Goal: Task Accomplishment & Management: Manage account settings

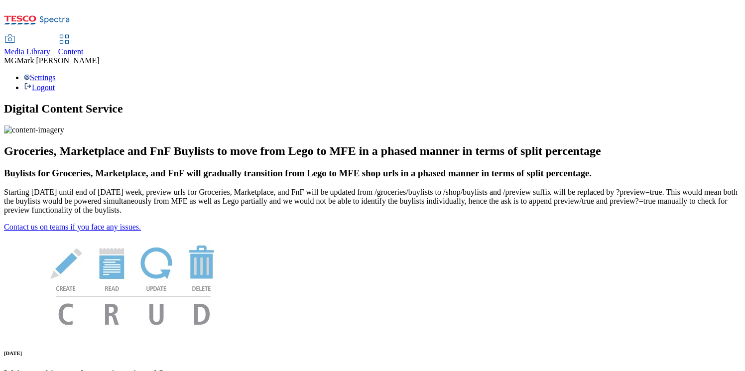
click at [84, 47] on div "Content" at bounding box center [70, 51] width 25 height 9
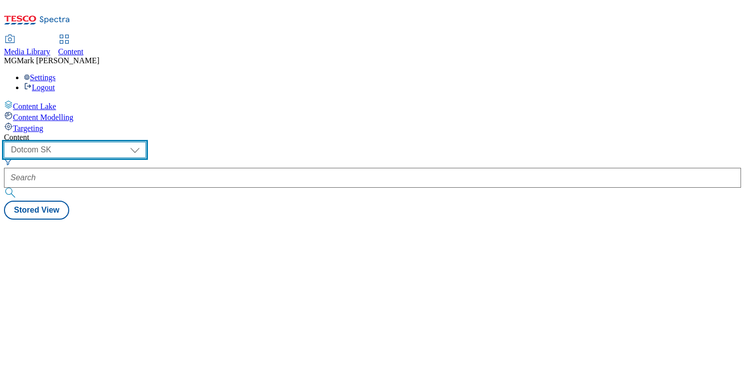
click at [146, 142] on select "Dotcom CZ Dotcom SK ghs-roi ghs-uk Phones UK" at bounding box center [75, 150] width 142 height 16
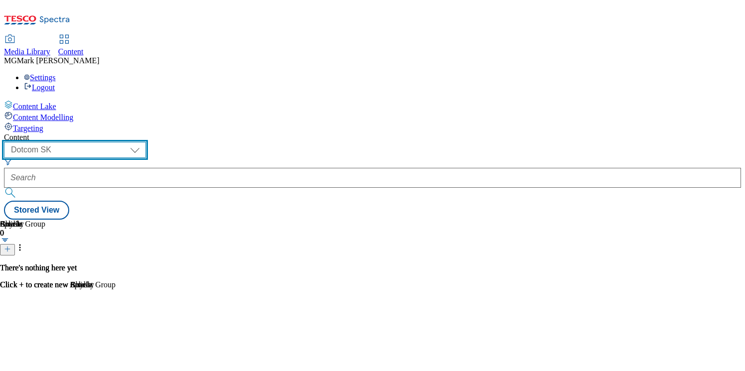
select select "ghs-uk"
click at [130, 142] on select "Dotcom CZ Dotcom SK ghs-roi ghs-uk Phones [GEOGRAPHIC_DATA]" at bounding box center [75, 150] width 142 height 16
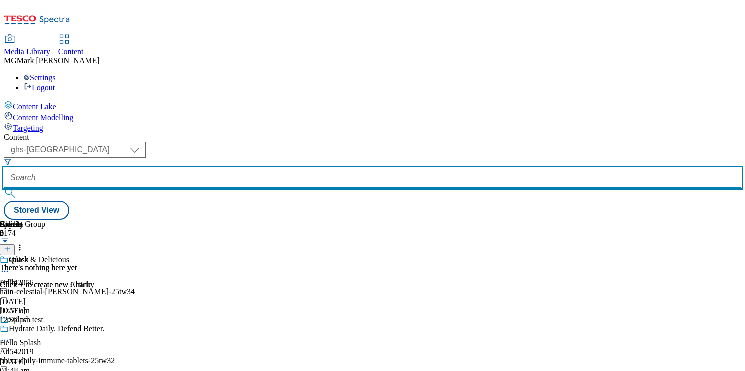
click at [243, 168] on input "text" at bounding box center [372, 178] width 737 height 20
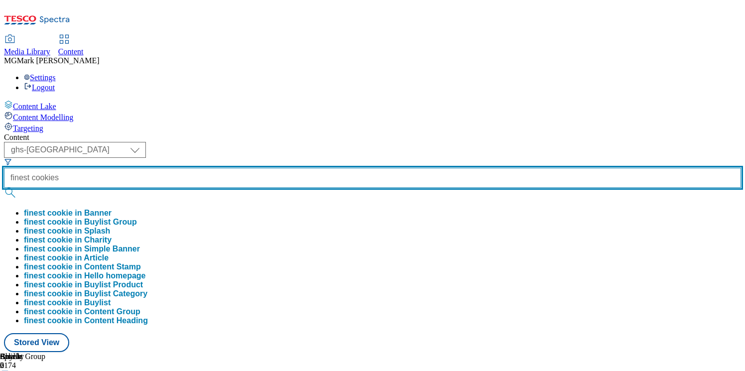
click at [4, 188] on button "submit" at bounding box center [11, 193] width 14 height 10
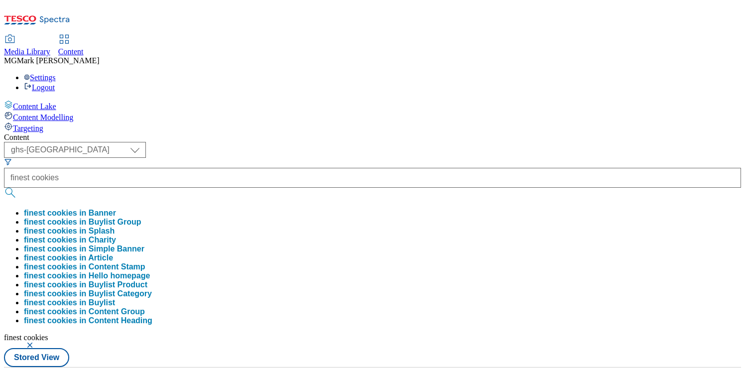
click at [446, 133] on div "Content" at bounding box center [372, 137] width 737 height 9
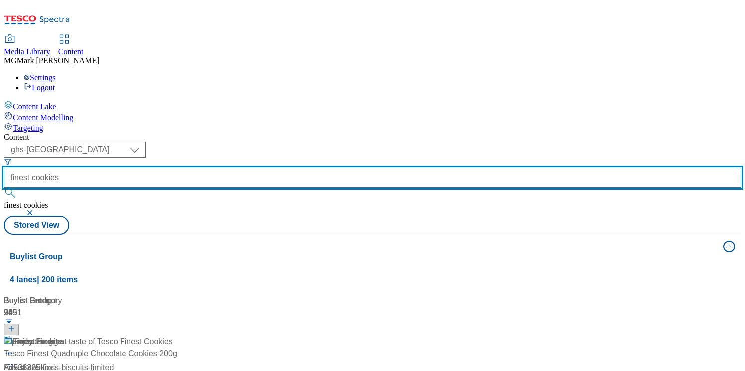
click at [265, 168] on input "finest cookies" at bounding box center [372, 178] width 737 height 20
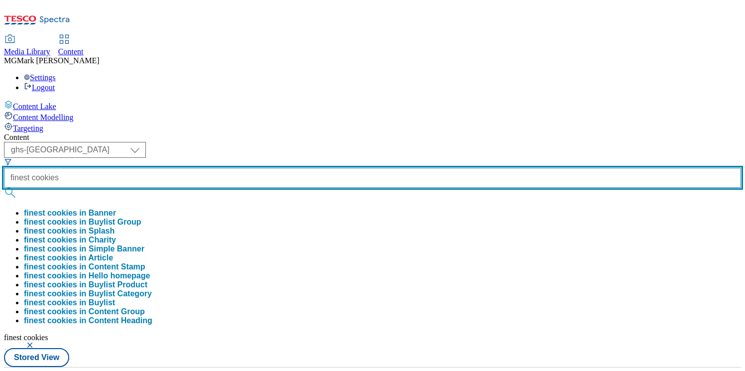
click at [265, 168] on input "finest cookies" at bounding box center [372, 178] width 737 height 20
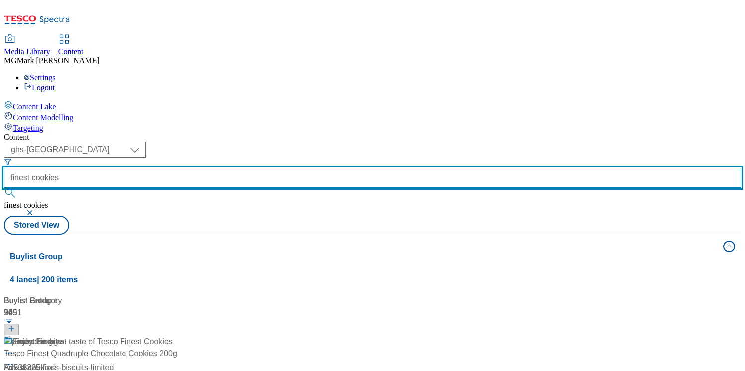
click at [265, 168] on input "finest cookies" at bounding box center [372, 178] width 737 height 20
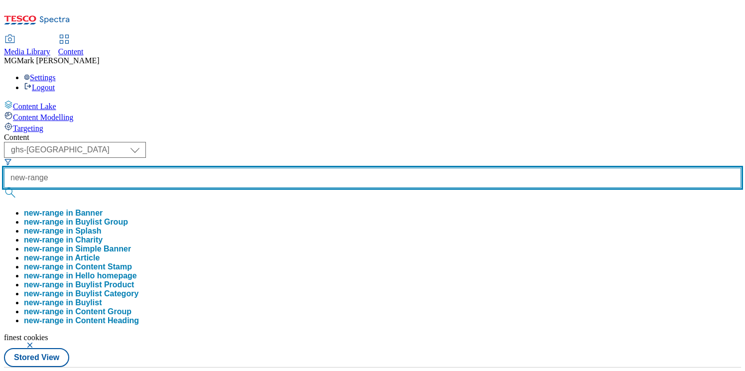
click at [4, 188] on button "submit" at bounding box center [11, 193] width 14 height 10
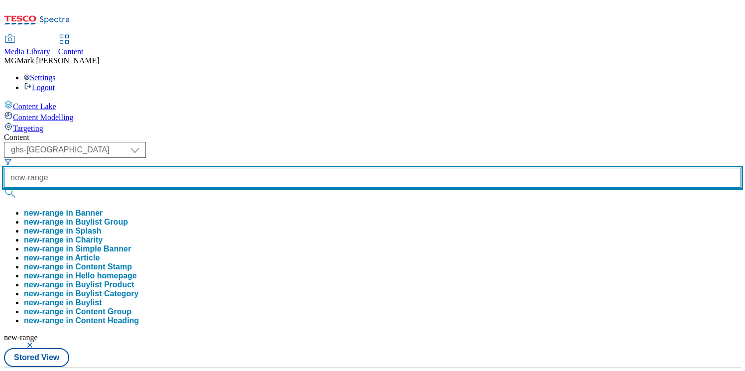
click at [265, 168] on input "new-range" at bounding box center [372, 178] width 737 height 20
type input "new-ranges"
click at [4, 188] on button "submit" at bounding box center [11, 193] width 14 height 10
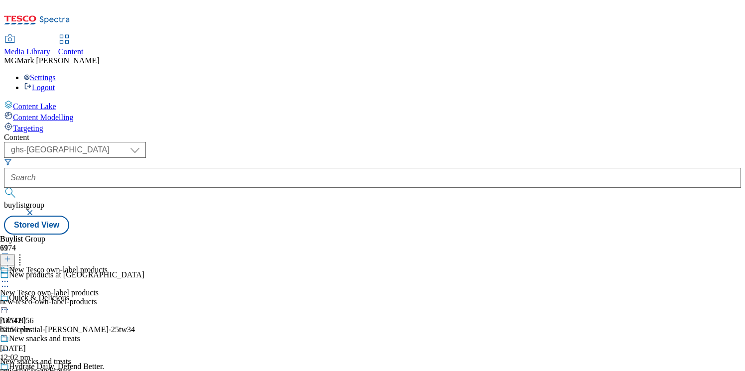
click at [108, 297] on div "new-tesco-own-label-products" at bounding box center [54, 301] width 108 height 9
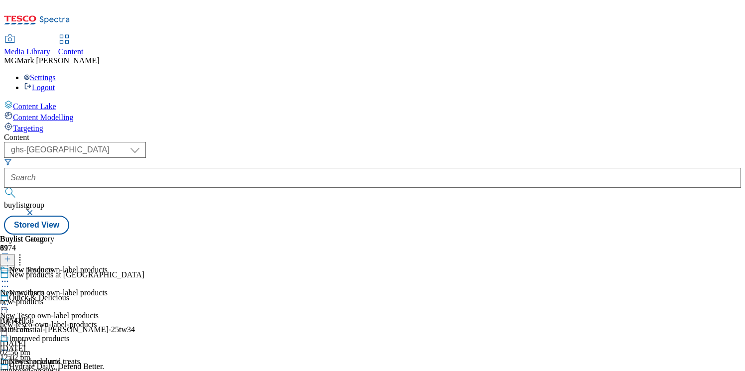
scroll to position [184, 0]
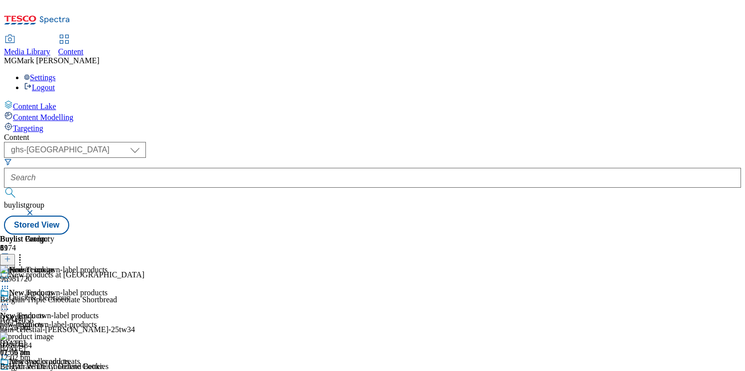
scroll to position [98, 0]
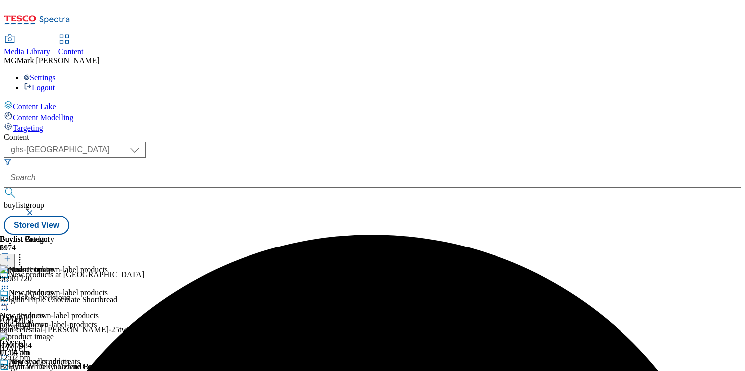
scroll to position [126, 0]
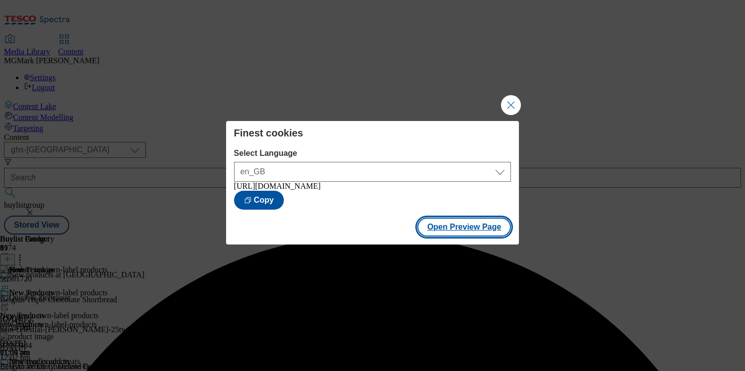
click at [476, 228] on button "Open Preview Page" at bounding box center [464, 227] width 94 height 19
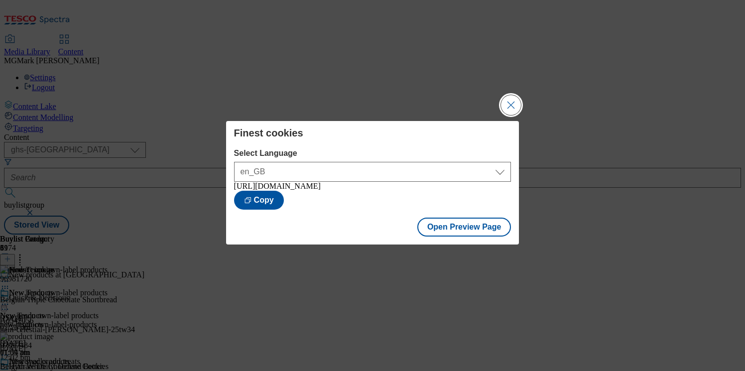
click at [517, 108] on button "Close Modal" at bounding box center [511, 105] width 20 height 20
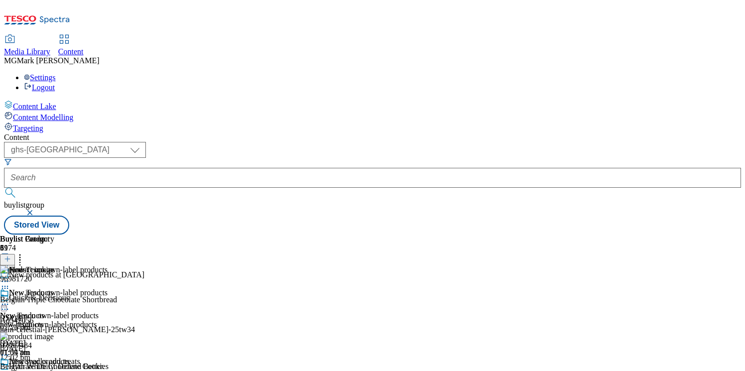
scroll to position [510, 0]
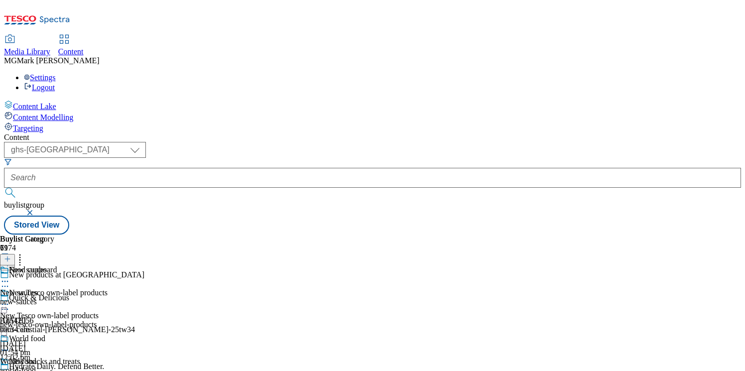
scroll to position [98, 0]
click at [74, 366] on div "world-food" at bounding box center [37, 370] width 74 height 9
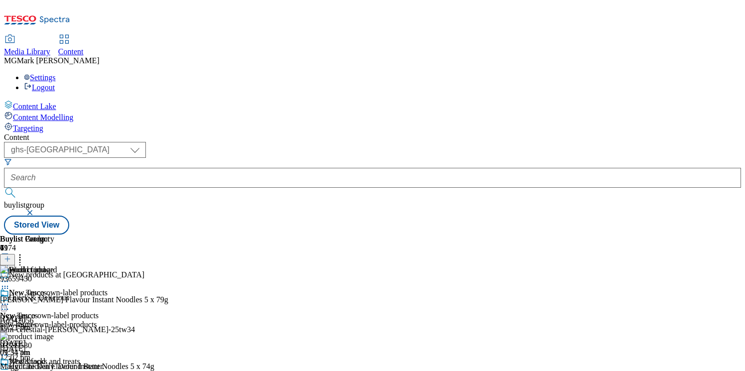
click at [10, 368] on icon at bounding box center [5, 373] width 10 height 10
click at [32, 341] on div "93539530" at bounding box center [16, 345] width 32 height 9
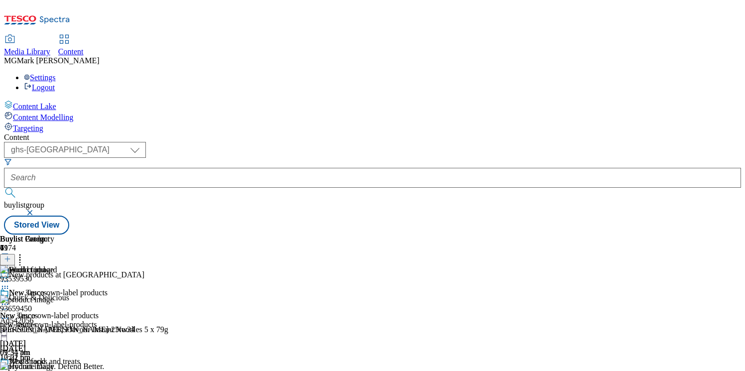
click at [54, 362] on img at bounding box center [27, 366] width 54 height 9
drag, startPoint x: 658, startPoint y: 169, endPoint x: 605, endPoint y: 169, distance: 53.3
click at [32, 371] on div "93539530" at bounding box center [16, 375] width 32 height 9
copy div "93539530"
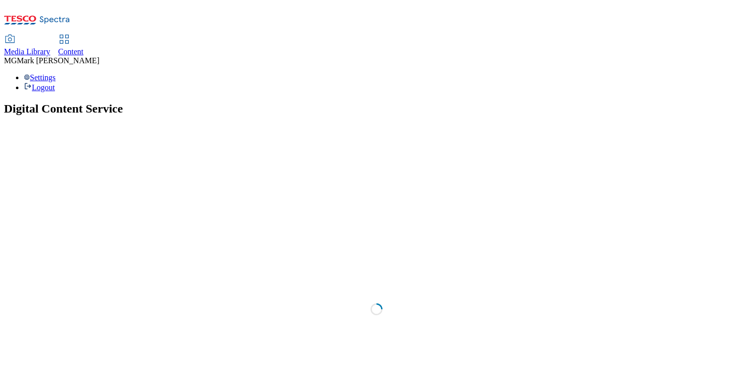
click at [84, 47] on span "Content" at bounding box center [70, 51] width 25 height 8
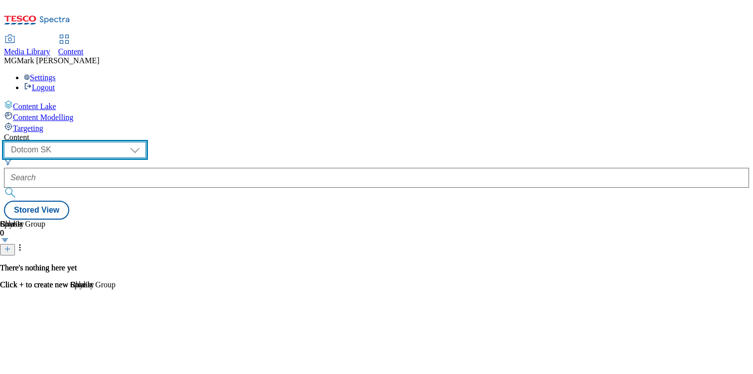
click at [146, 142] on select "Dotcom CZ Dotcom SK ghs-roi ghs-uk Phones [GEOGRAPHIC_DATA]" at bounding box center [75, 150] width 142 height 16
select select "ghs-[GEOGRAPHIC_DATA]"
click at [130, 142] on select "Dotcom CZ Dotcom SK ghs-roi ghs-uk Phones [GEOGRAPHIC_DATA]" at bounding box center [75, 150] width 142 height 16
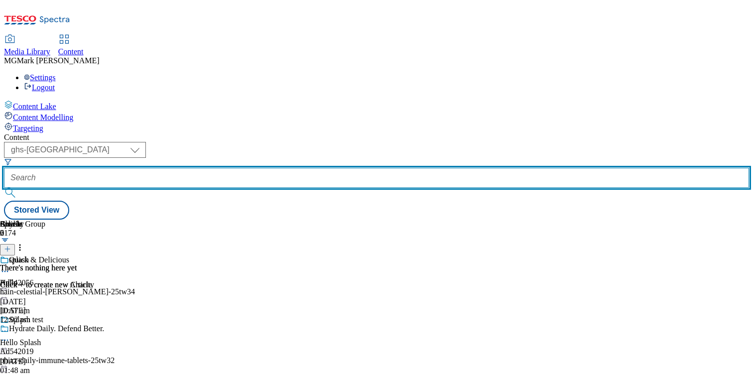
click at [229, 168] on input "text" at bounding box center [376, 178] width 745 height 20
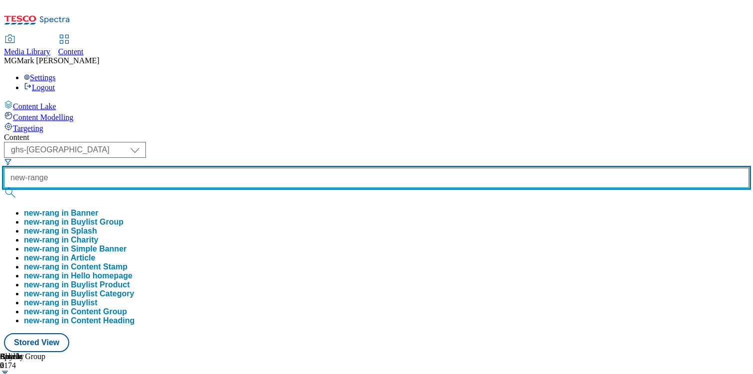
click at [4, 188] on button "submit" at bounding box center [11, 193] width 14 height 10
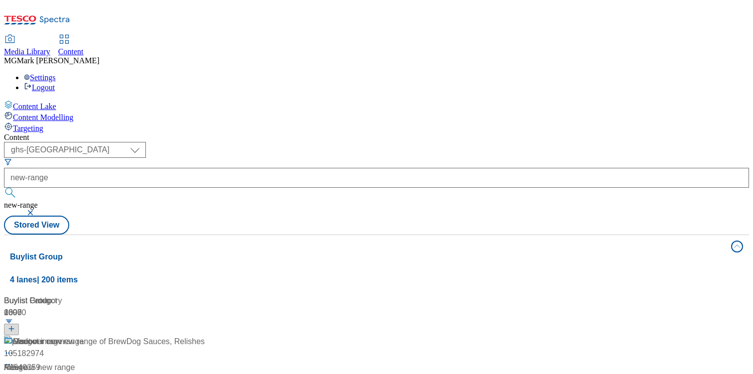
scroll to position [25, 0]
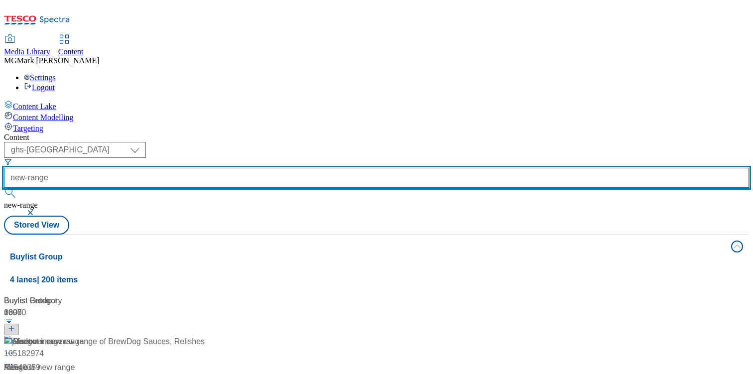
click at [268, 168] on input "new-range" at bounding box center [376, 178] width 745 height 20
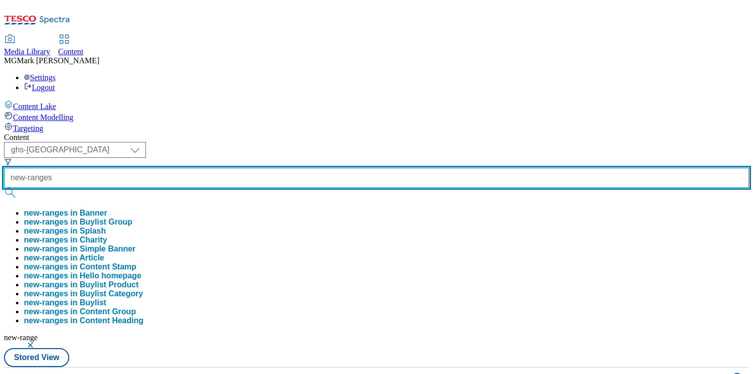
type input "new-ranges"
click at [4, 188] on button "submit" at bounding box center [11, 193] width 14 height 10
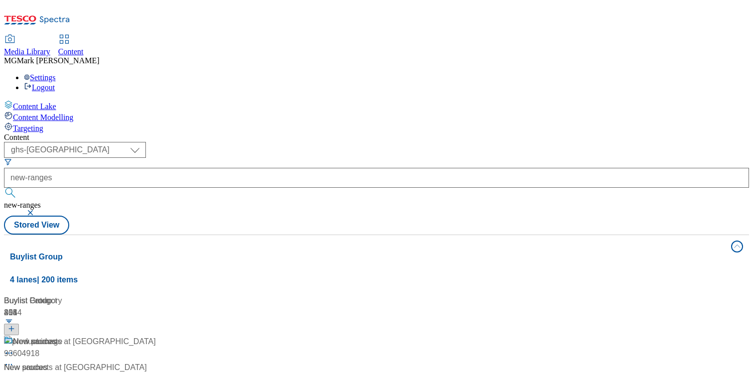
click at [161, 336] on div "New products at Tesco New products at Tesco / new-ranges 17 Jul 2024 02:46 am" at bounding box center [82, 379] width 157 height 86
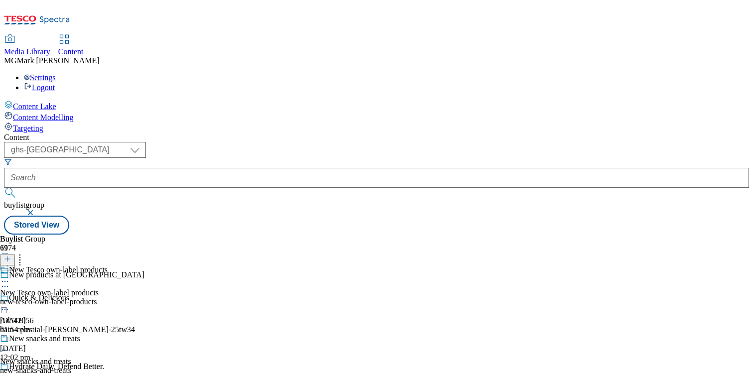
scroll to position [759, 0]
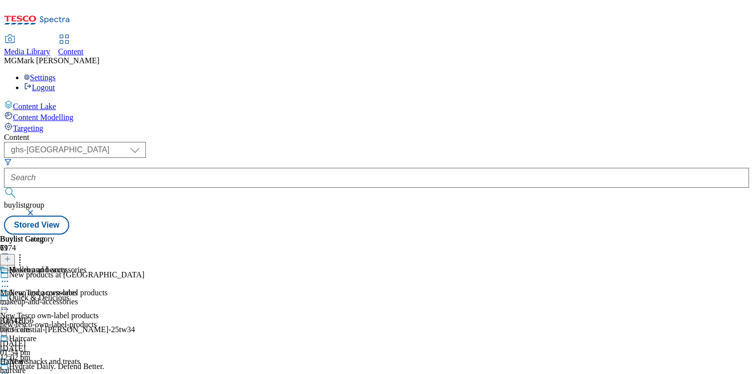
scroll to position [167, 0]
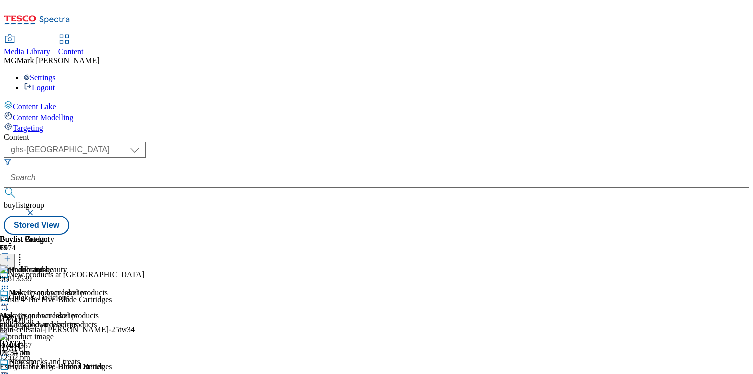
click at [11, 256] on icon at bounding box center [7, 259] width 7 height 7
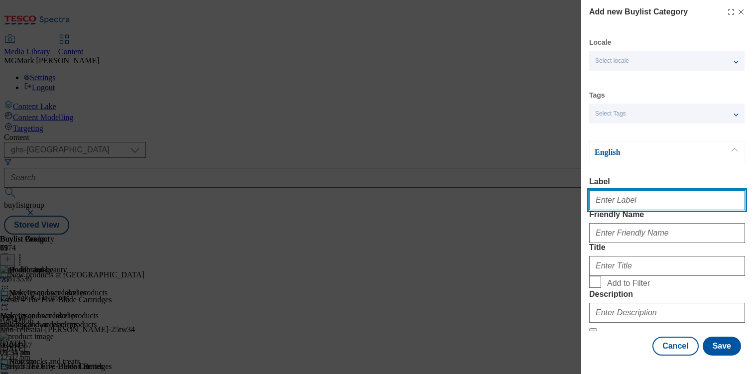
click at [627, 205] on input "Label" at bounding box center [667, 200] width 156 height 20
type input "Haircare"
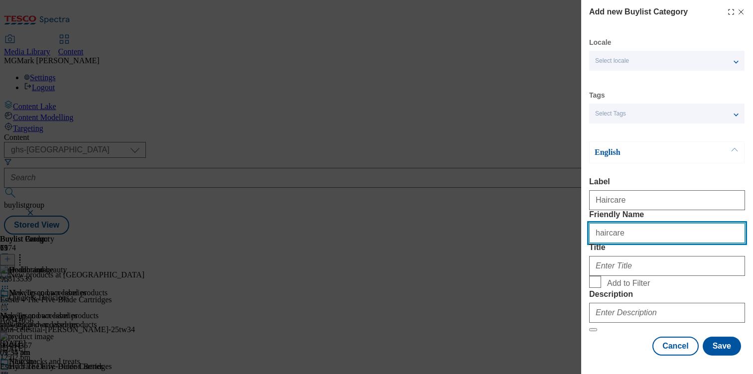
type input "haircare"
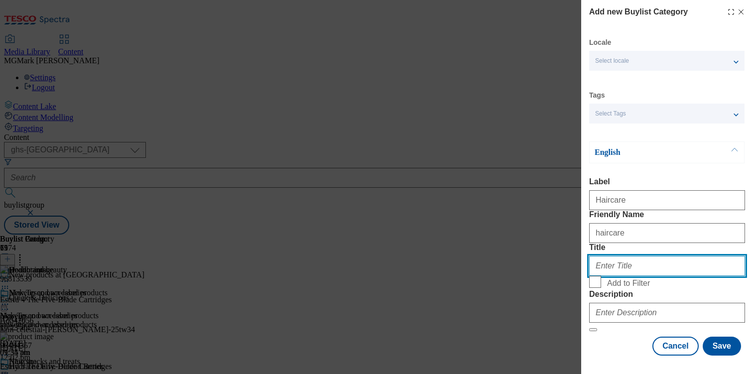
click at [644, 276] on input "Title" at bounding box center [667, 266] width 156 height 20
type input "Haireare"
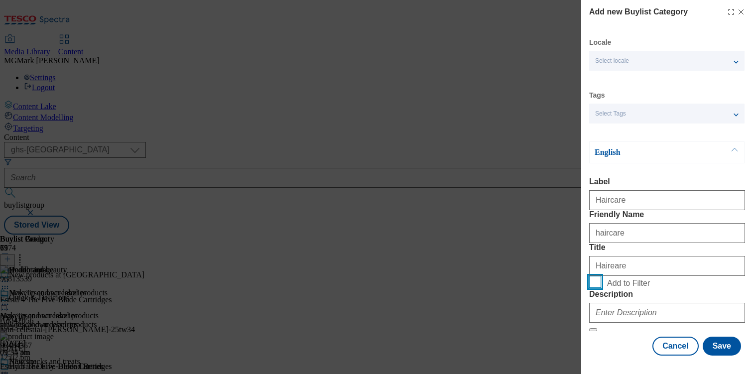
click at [595, 288] on input "Add to Filter" at bounding box center [595, 282] width 12 height 12
checkbox input "true"
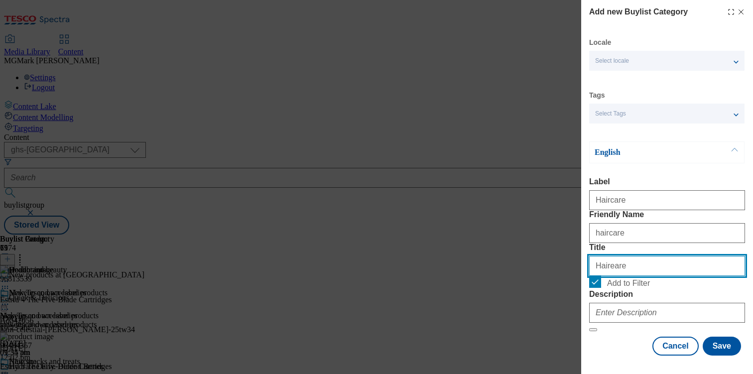
click at [658, 256] on input "Haireare" at bounding box center [667, 266] width 156 height 20
type input "Haircare"
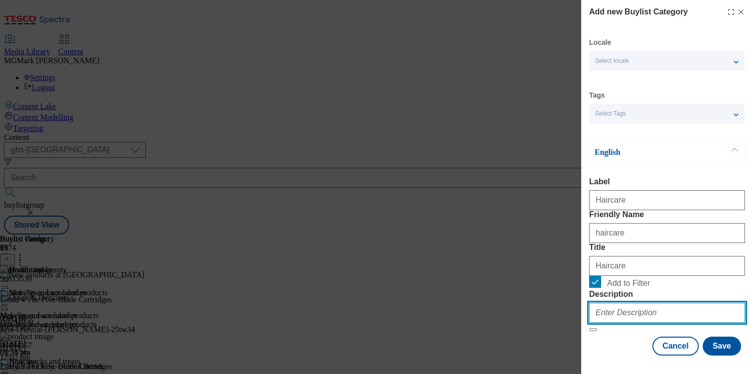
click at [672, 323] on input "Description" at bounding box center [667, 313] width 156 height 20
type input "."
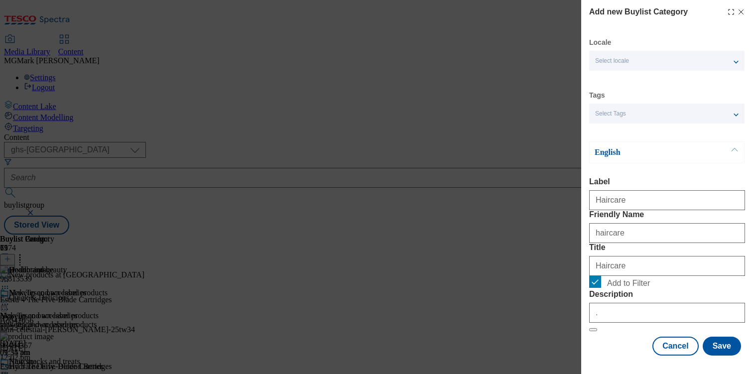
click at [719, 272] on form "Label Haircare Friendly Name haircare Title Haircare Add to Filter Description ." at bounding box center [667, 254] width 156 height 154
click at [731, 348] on button "Save" at bounding box center [722, 346] width 38 height 19
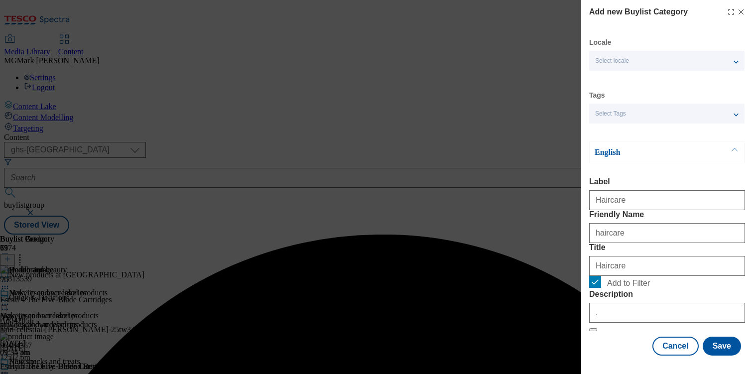
click at [511, 65] on div "Add new Buylist Category Locale Select locale English Welsh Tags Select Tags fn…" at bounding box center [376, 187] width 753 height 374
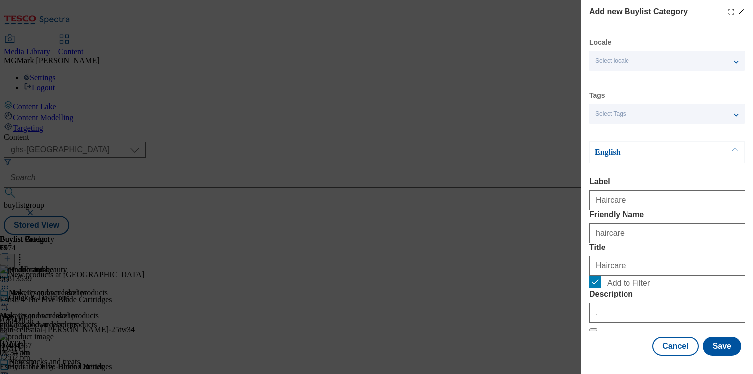
click at [742, 15] on icon "Modal" at bounding box center [741, 12] width 8 height 8
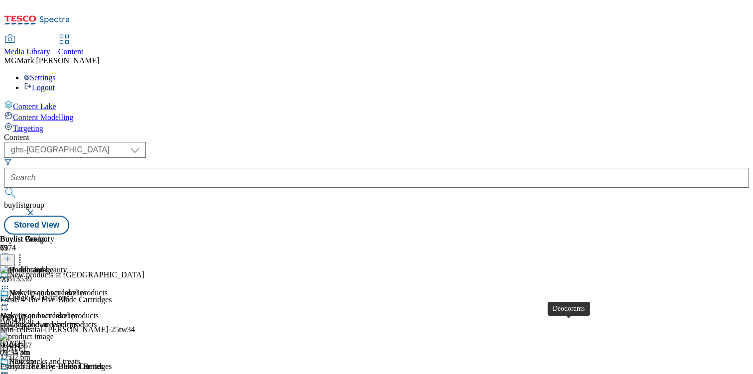
scroll to position [0, 0]
click at [10, 368] on icon at bounding box center [5, 373] width 10 height 10
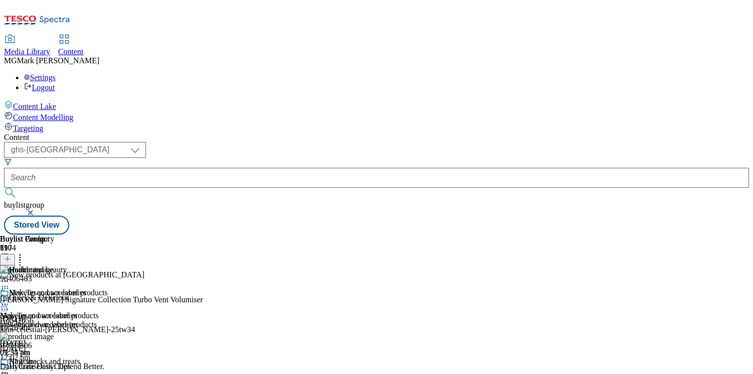
click at [10, 368] on icon at bounding box center [5, 373] width 10 height 10
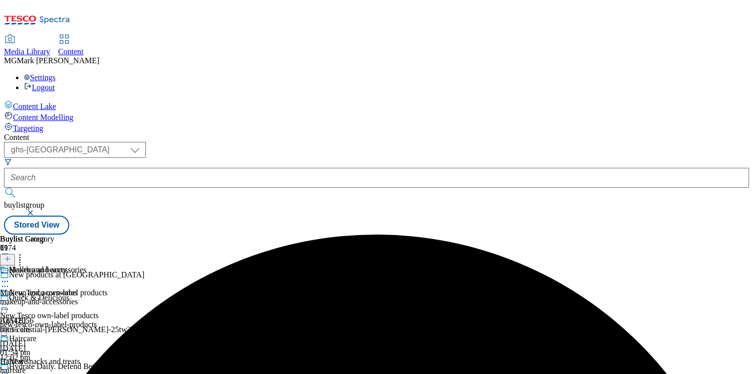
click at [10, 276] on icon at bounding box center [5, 281] width 10 height 10
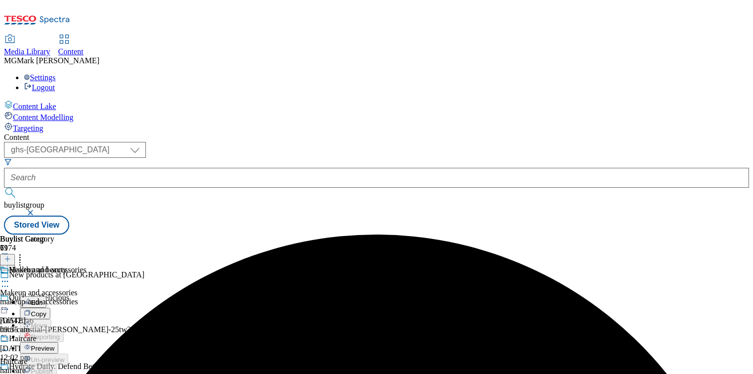
click at [54, 345] on span "Preview" at bounding box center [42, 348] width 23 height 7
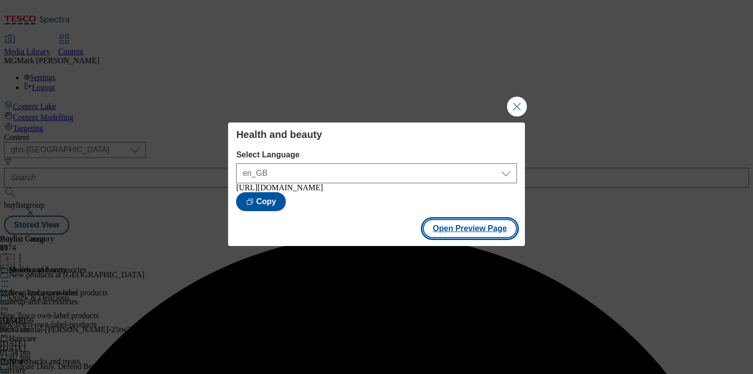
click at [459, 230] on button "Open Preview Page" at bounding box center [470, 228] width 94 height 19
click at [520, 110] on button "Close Modal" at bounding box center [517, 107] width 20 height 20
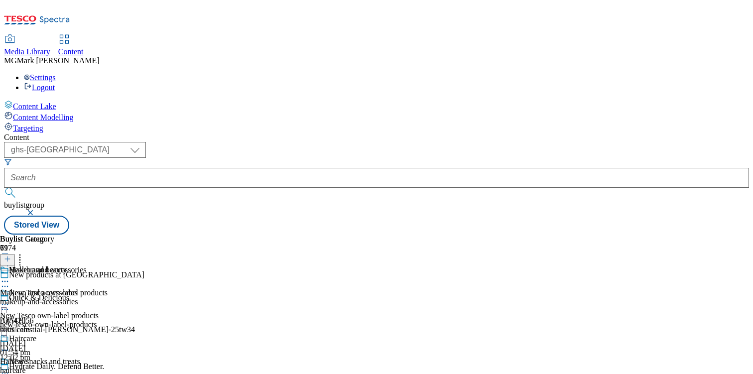
scroll to position [1064, 0]
click at [71, 297] on div "womens-deodorant" at bounding box center [35, 301] width 71 height 9
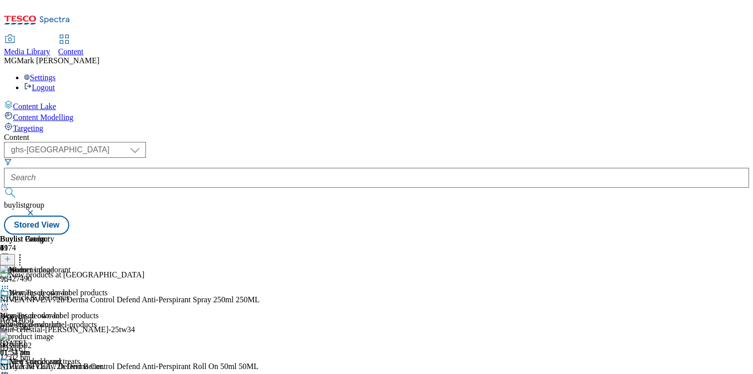
click at [71, 299] on div at bounding box center [35, 305] width 71 height 12
click at [46, 319] on button "Edit" at bounding box center [33, 324] width 26 height 11
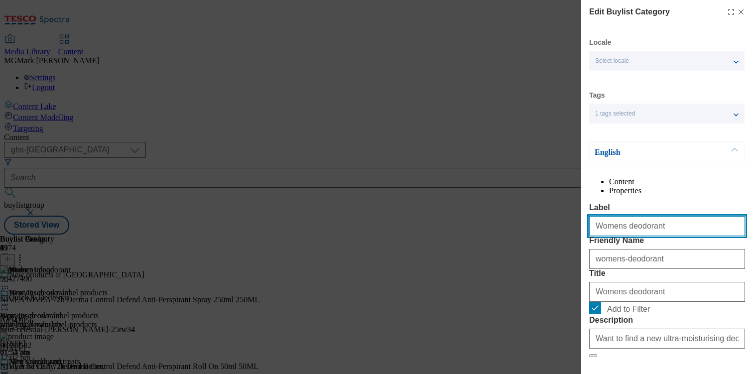
click at [617, 236] on input "Womens deodorant" at bounding box center [667, 226] width 156 height 20
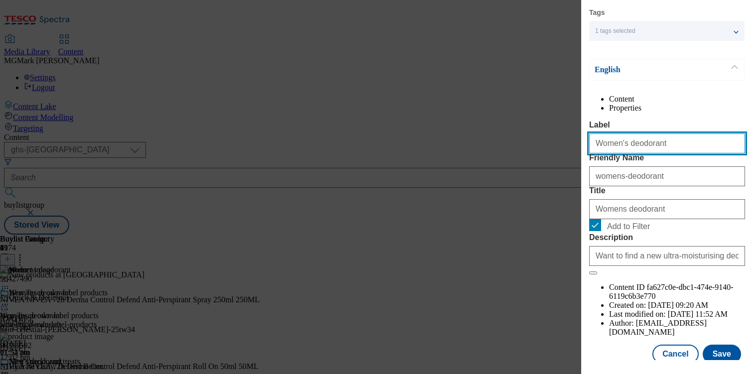
scroll to position [93, 0]
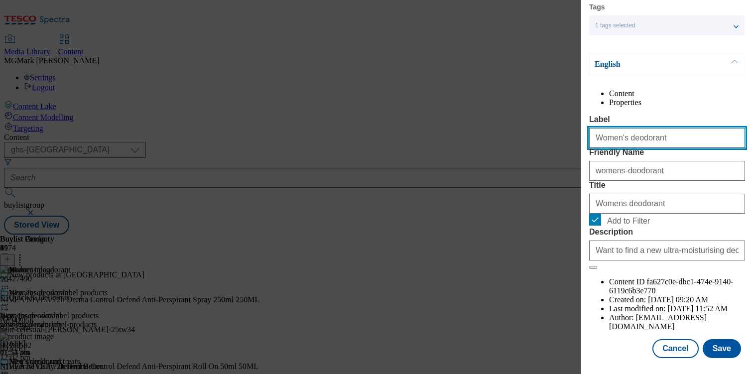
type input "Women's deodorant"
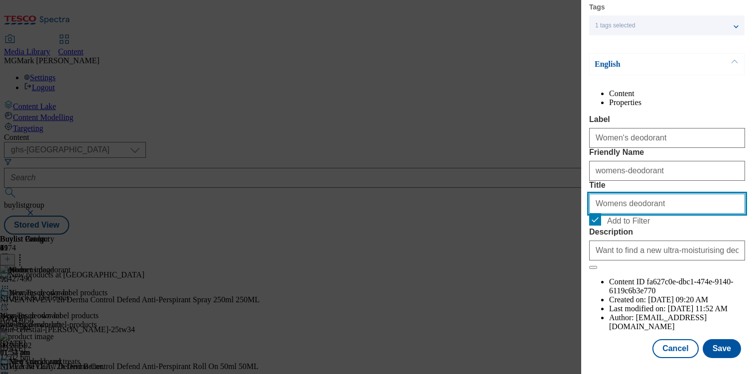
click at [619, 214] on input "Womens deodorant" at bounding box center [667, 204] width 156 height 20
click at [617, 214] on input "Womens deodorant" at bounding box center [667, 204] width 156 height 20
type input "Women's deodorant"
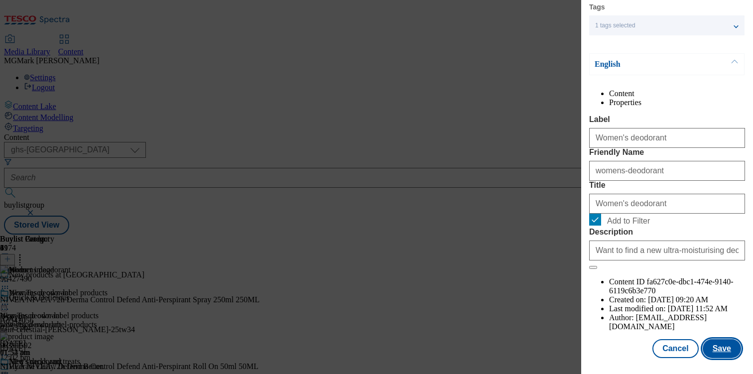
click at [723, 346] on button "Save" at bounding box center [722, 348] width 38 height 19
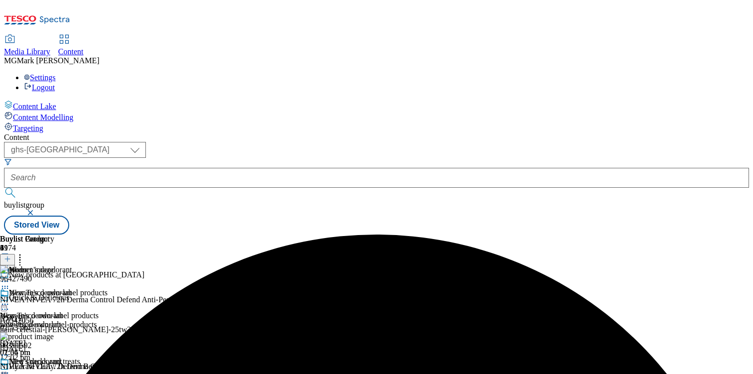
click at [10, 299] on icon at bounding box center [5, 304] width 10 height 10
click at [54, 368] on span "Preview" at bounding box center [42, 371] width 23 height 7
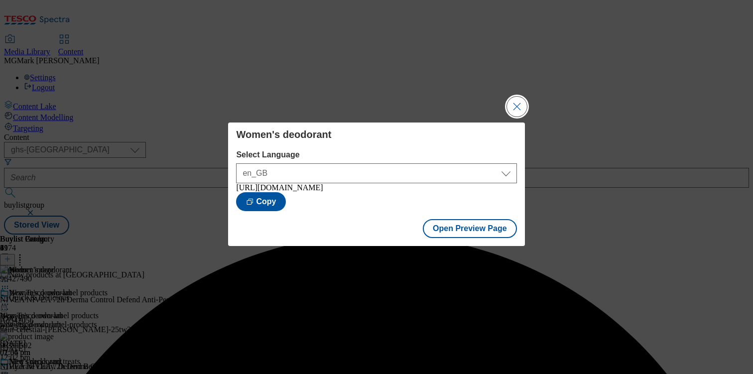
click at [507, 105] on button "Close Modal" at bounding box center [517, 107] width 20 height 20
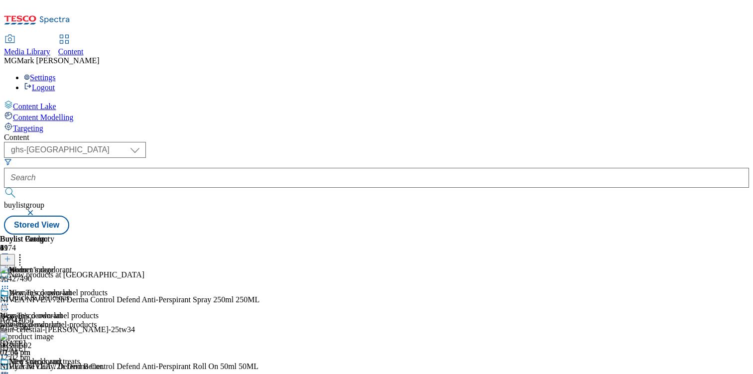
click at [108, 320] on div "new-tesco-own-label-products" at bounding box center [54, 324] width 108 height 9
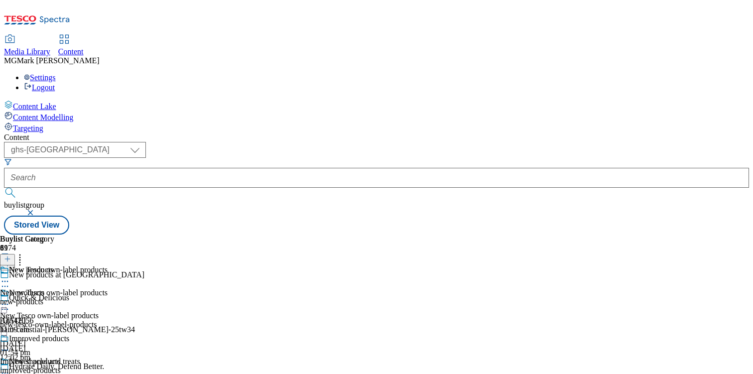
scroll to position [183, 0]
click at [693, 235] on div "Buylist Group 6174 New products at Tesco Quick & Delicious Ad542056 hain-celest…" at bounding box center [376, 235] width 745 height 0
click at [10, 276] on icon at bounding box center [5, 281] width 10 height 10
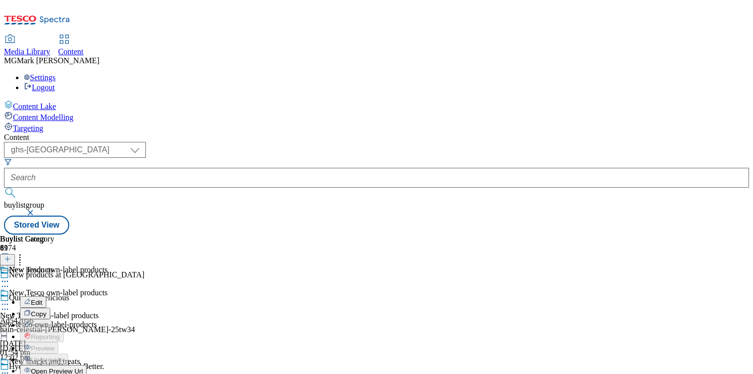
click at [83, 368] on span "Open Preview Url" at bounding box center [57, 371] width 52 height 7
click at [10, 299] on icon at bounding box center [5, 304] width 10 height 10
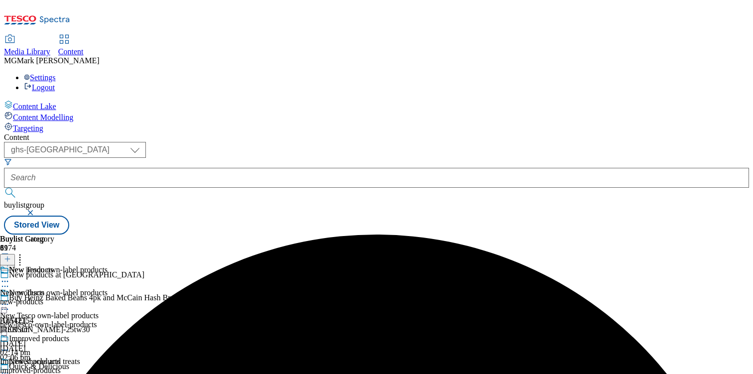
click at [10, 299] on icon at bounding box center [5, 304] width 10 height 10
click at [58, 365] on button "Preview" at bounding box center [39, 370] width 38 height 11
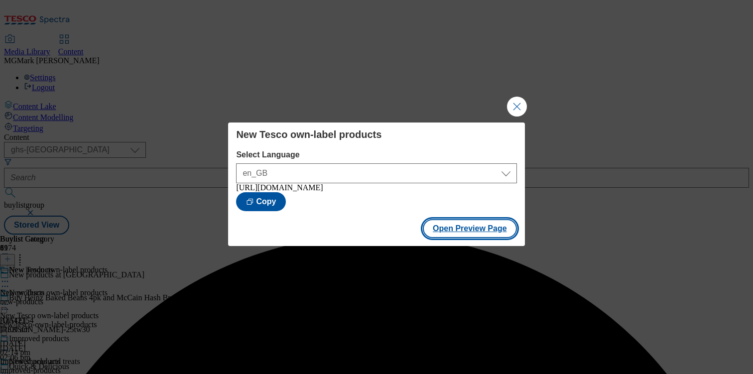
click at [478, 238] on button "Open Preview Page" at bounding box center [470, 228] width 94 height 19
click at [515, 108] on button "Close Modal" at bounding box center [517, 107] width 20 height 20
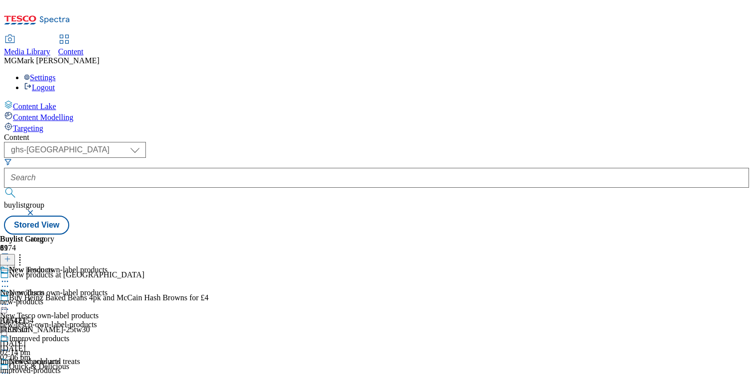
scroll to position [5, 0]
click at [15, 254] on button at bounding box center [7, 259] width 15 height 11
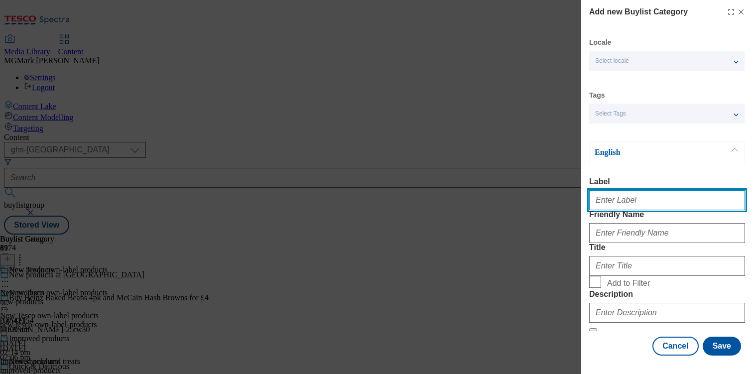
click at [611, 197] on input "Label" at bounding box center [667, 200] width 156 height 20
type input "Frozen"
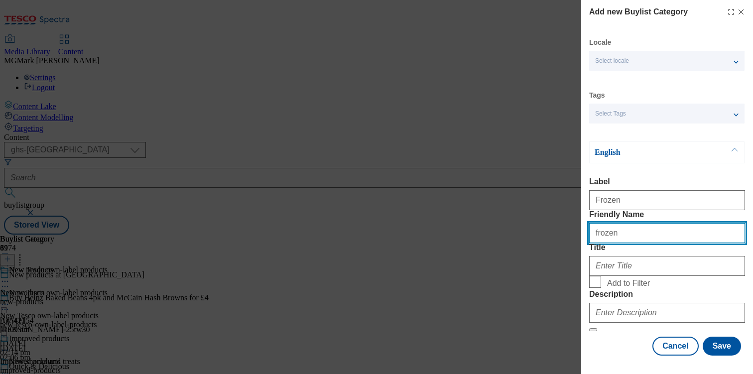
type input "frozen"
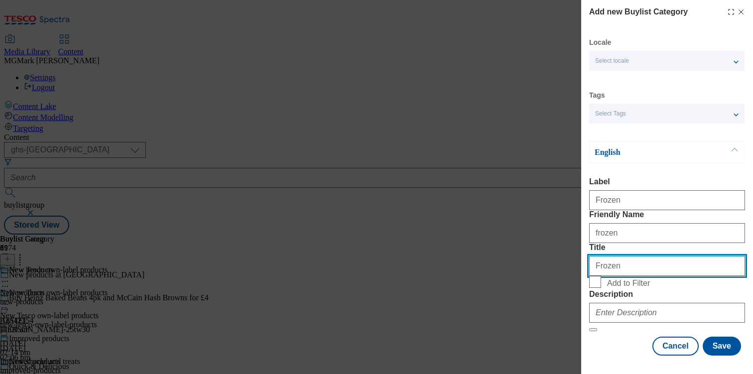
scroll to position [72, 0]
type input "Frozen"
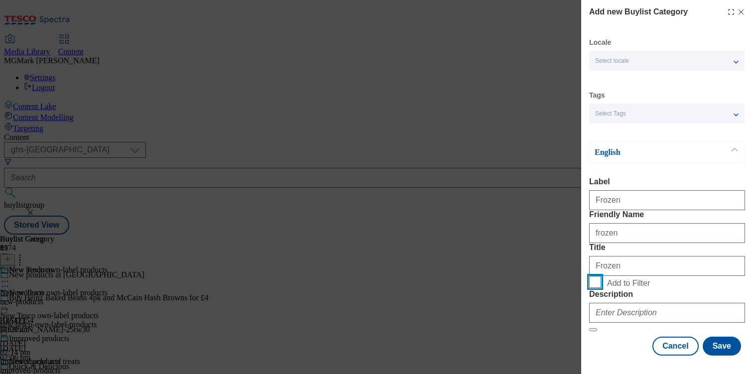
click at [596, 276] on input "Add to Filter" at bounding box center [595, 282] width 12 height 12
checkbox input "true"
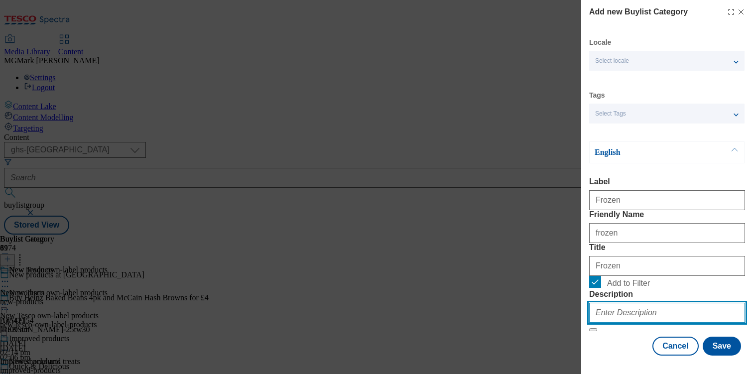
click at [612, 306] on input "Description" at bounding box center [667, 313] width 156 height 20
type input "."
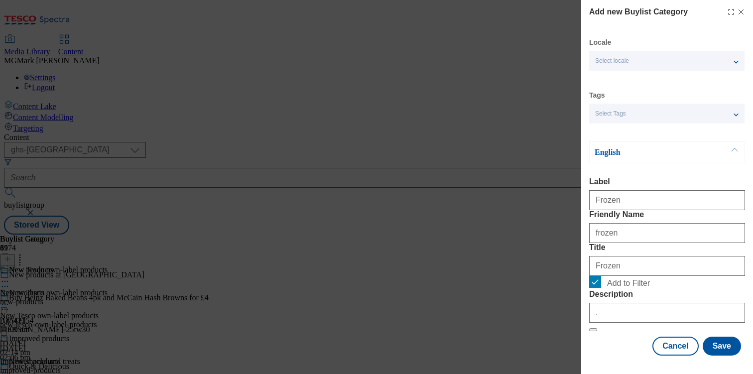
click at [602, 335] on div "Locale Select locale English Welsh Tags Select Tags fnf marketplace whoosh ghs …" at bounding box center [667, 197] width 156 height 318
click at [725, 347] on button "Save" at bounding box center [722, 346] width 38 height 19
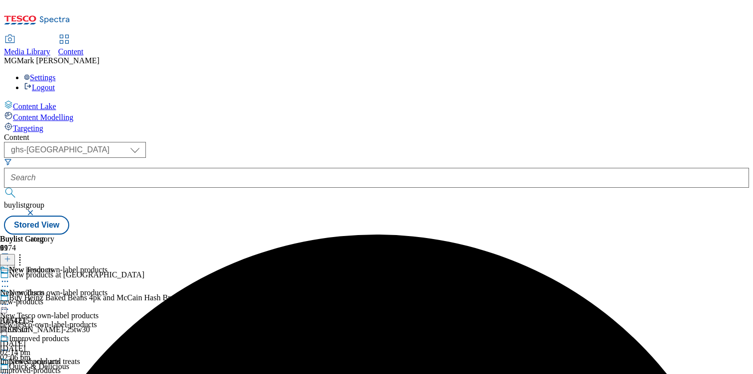
scroll to position [92, 0]
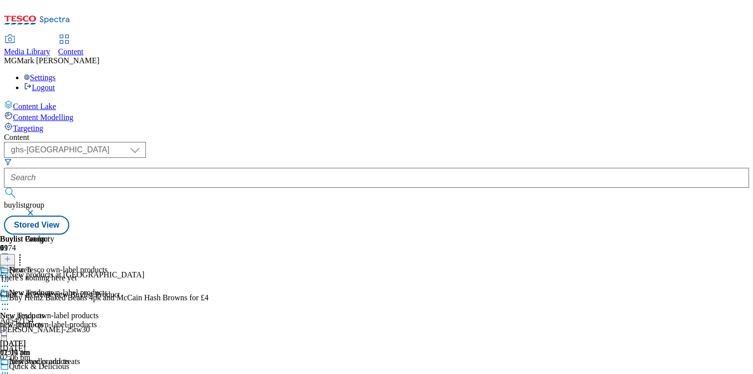
scroll to position [2, 0]
click at [11, 256] on icon at bounding box center [7, 259] width 7 height 7
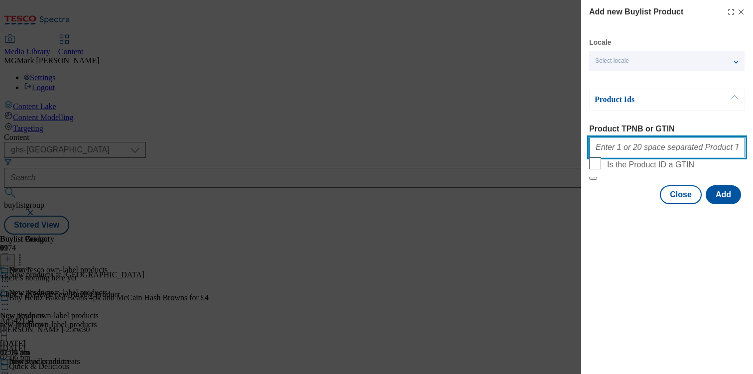
click at [647, 156] on input "Product TPNB or GTIN" at bounding box center [667, 147] width 156 height 20
paste input "96536429 92128942 92200925 89466856 96813568 96813120 96773522 96778407 9334169…"
type input "96536429 92128942 92200925 89466856 96813568 96813120 96773522 96778407 9334169…"
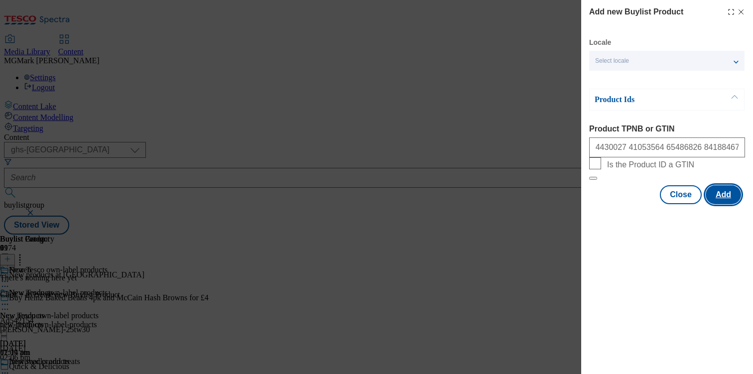
click at [723, 204] on button "Add" at bounding box center [723, 194] width 35 height 19
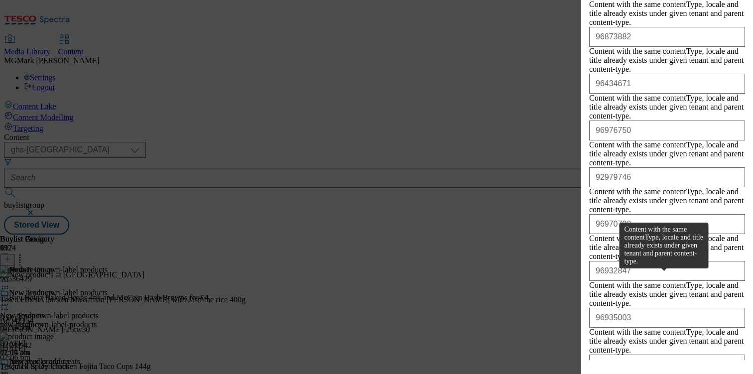
scroll to position [661, 0]
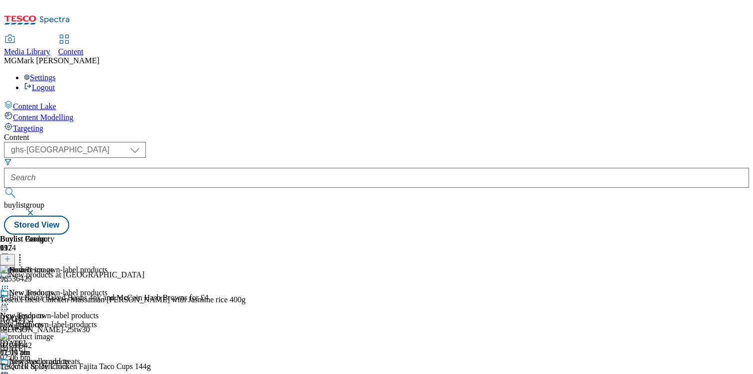
click at [10, 276] on icon at bounding box center [5, 281] width 10 height 10
click at [90, 296] on li "Edit" at bounding box center [55, 301] width 70 height 11
click at [10, 276] on icon at bounding box center [5, 281] width 10 height 10
click at [42, 299] on span "Edit" at bounding box center [36, 302] width 11 height 7
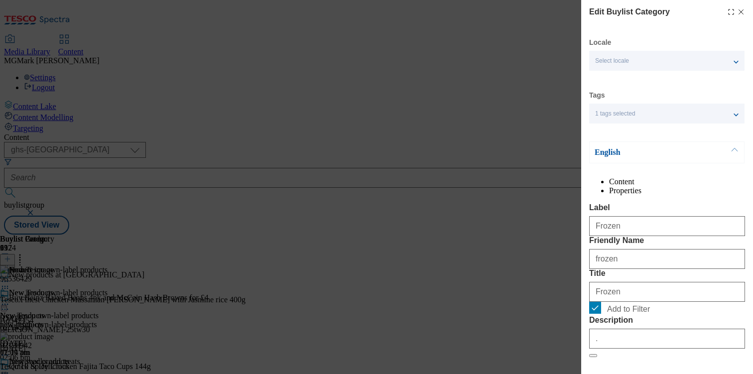
scroll to position [116, 0]
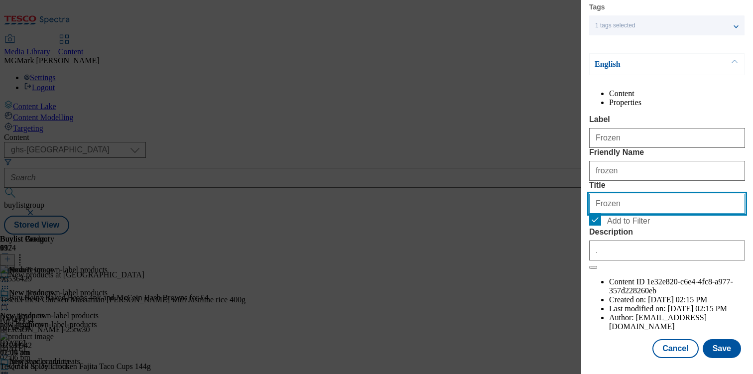
click at [635, 214] on input "Frozen" at bounding box center [667, 204] width 156 height 20
type input "Frozen range"
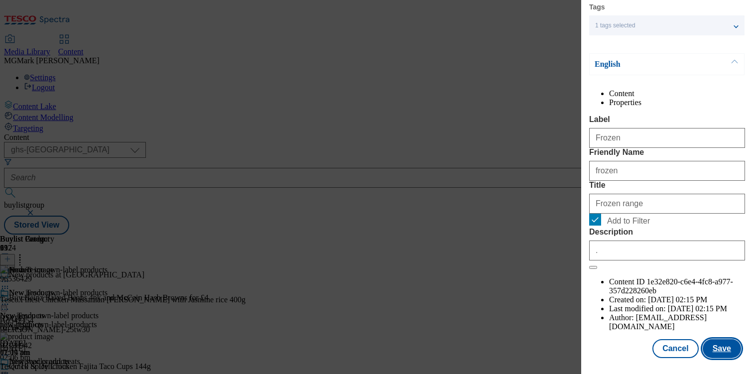
click at [716, 354] on button "Save" at bounding box center [722, 348] width 38 height 19
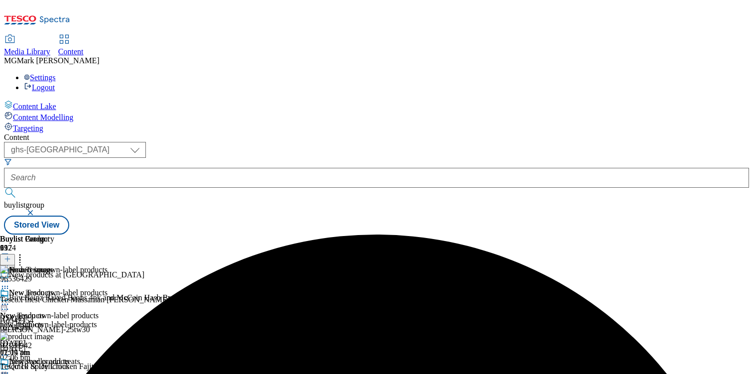
click at [90, 320] on div "new-products" at bounding box center [45, 324] width 90 height 9
click at [11, 256] on icon at bounding box center [7, 259] width 7 height 7
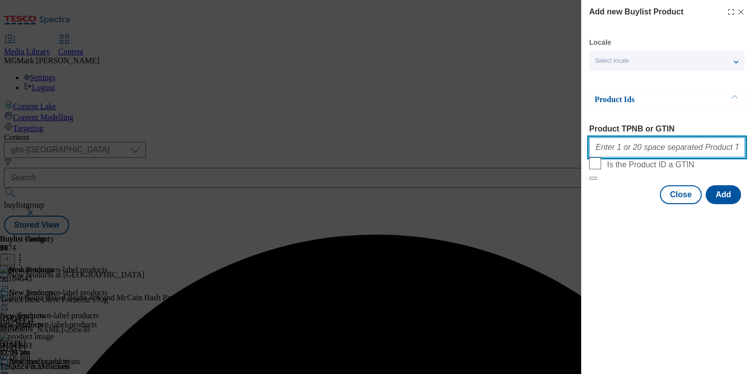
click at [633, 149] on input "Product TPNB or GTIN" at bounding box center [667, 147] width 156 height 20
paste input "93989329 96488065 96436254 96439308 96880913 97020329"
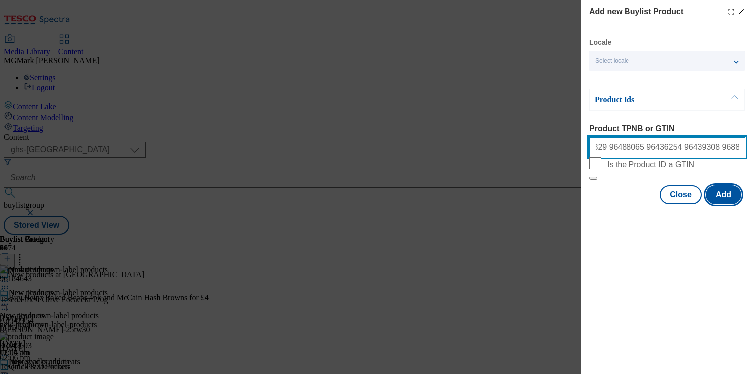
type input "93989329 96488065 96436254 96439308 96880913 97020329"
click at [721, 204] on button "Add" at bounding box center [723, 194] width 35 height 19
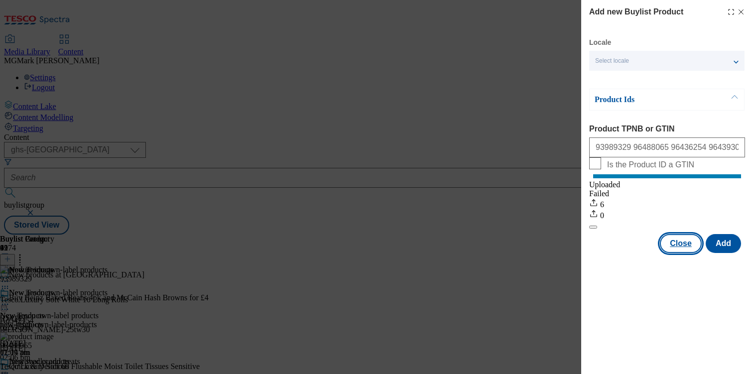
click at [689, 253] on button "Close" at bounding box center [681, 243] width 42 height 19
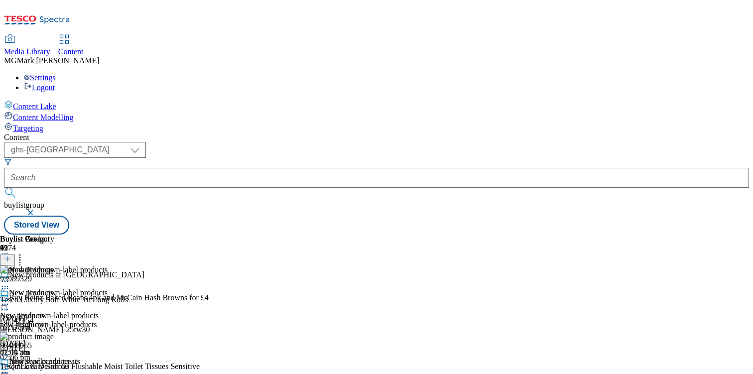
scroll to position [92, 0]
click at [25, 253] on icon at bounding box center [20, 258] width 10 height 10
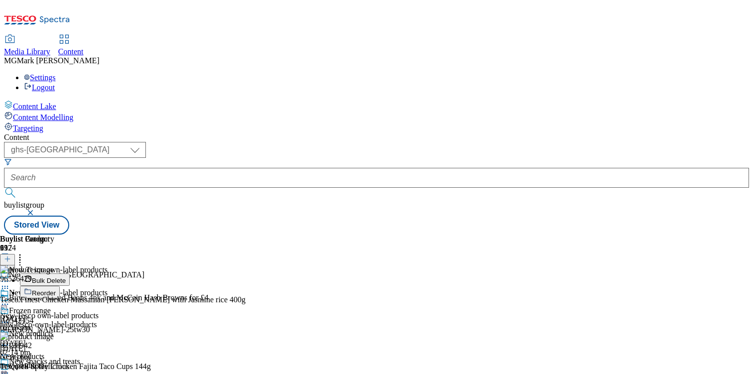
click at [60, 286] on button "Reorder" at bounding box center [40, 292] width 40 height 12
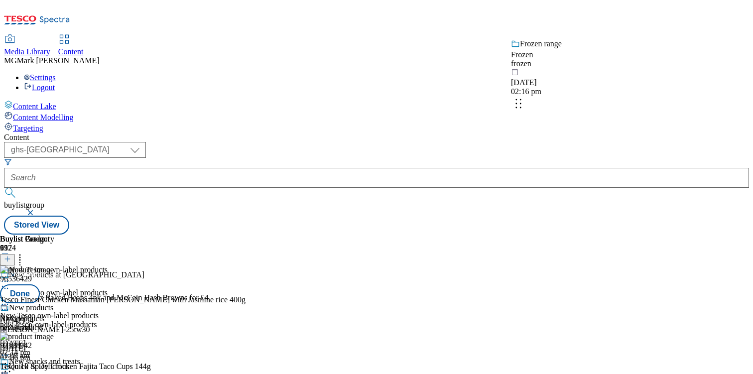
drag, startPoint x: 651, startPoint y: 310, endPoint x: 651, endPoint y: 79, distance: 231.6
click at [651, 79] on body "Icons icon_account icon_add icon_backward_link icon_basket icon_benefits icon_c…" at bounding box center [376, 119] width 745 height 231
drag, startPoint x: 656, startPoint y: 283, endPoint x: 655, endPoint y: 127, distance: 156.4
click at [655, 127] on body "Icons icon_account icon_add icon_backward_link icon_basket icon_benefits icon_c…" at bounding box center [376, 119] width 745 height 231
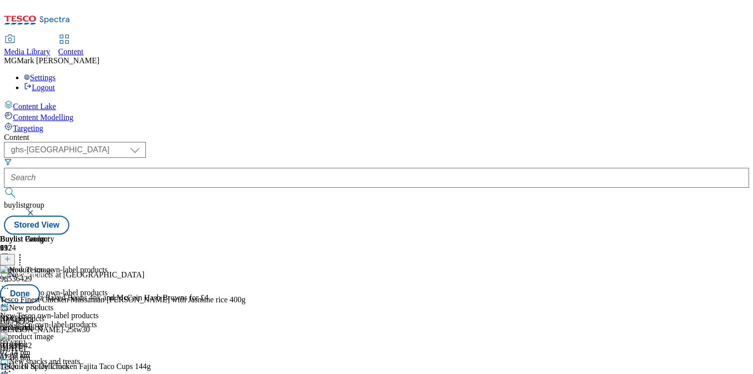
scroll to position [190, 0]
drag, startPoint x: 658, startPoint y: 343, endPoint x: 646, endPoint y: 148, distance: 195.7
click at [646, 148] on body "Icons icon_account icon_add icon_backward_link icon_basket icon_benefits icon_c…" at bounding box center [376, 119] width 745 height 231
drag, startPoint x: 653, startPoint y: 301, endPoint x: 653, endPoint y: 199, distance: 102.1
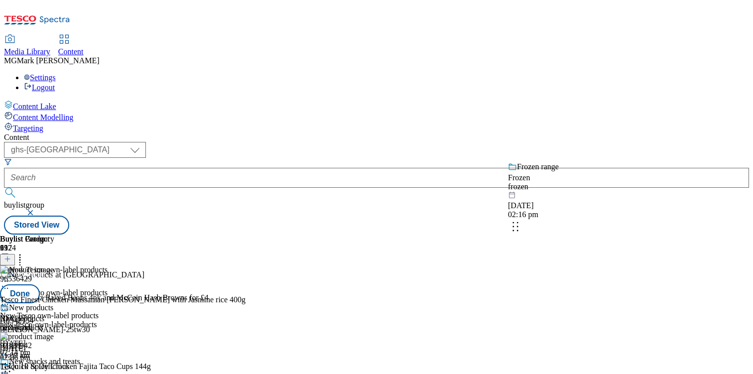
click at [653, 199] on body "Icons icon_account icon_add icon_backward_link icon_basket icon_benefits icon_c…" at bounding box center [376, 119] width 745 height 231
drag, startPoint x: 658, startPoint y: 316, endPoint x: 655, endPoint y: 228, distance: 87.7
click at [655, 228] on body "Icons icon_account icon_add icon_backward_link icon_basket icon_benefits icon_c…" at bounding box center [376, 119] width 745 height 231
click at [40, 284] on button "Done" at bounding box center [20, 293] width 40 height 19
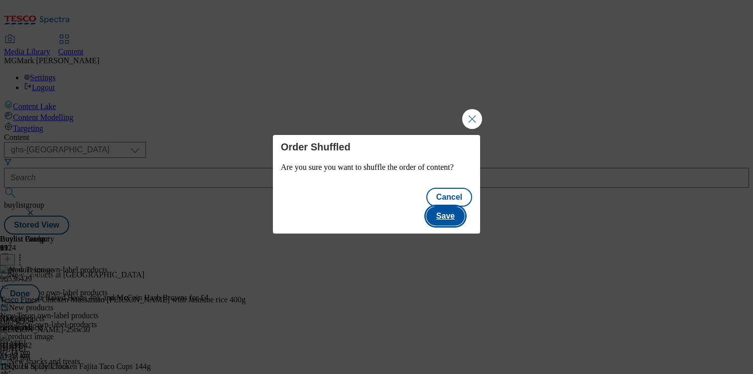
click at [457, 211] on button "Save" at bounding box center [445, 216] width 38 height 19
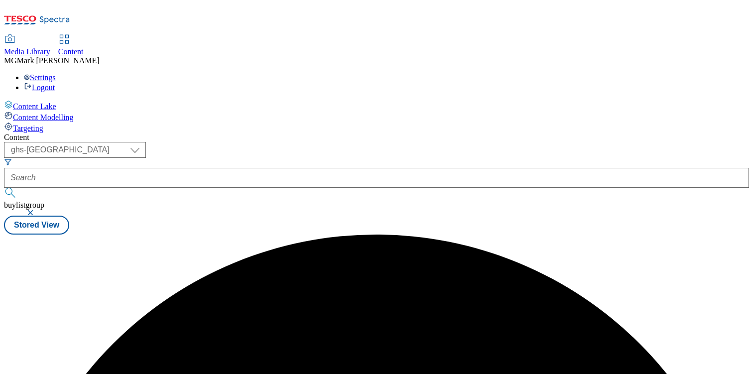
scroll to position [0, 0]
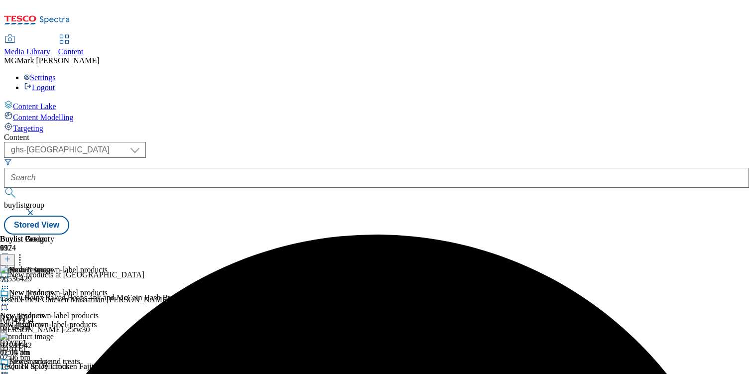
click at [10, 299] on icon at bounding box center [5, 304] width 10 height 10
click at [10, 368] on icon at bounding box center [5, 373] width 10 height 10
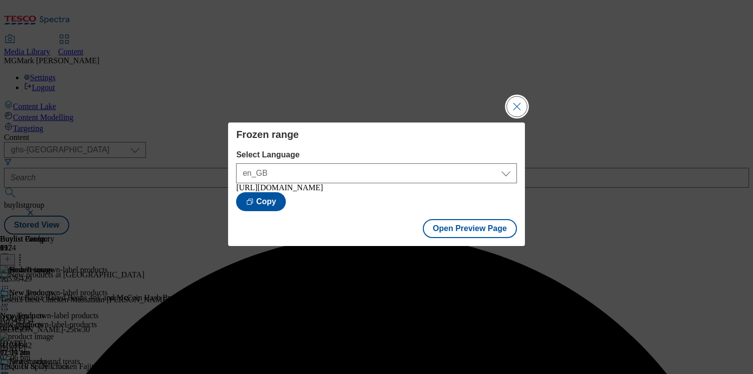
click at [518, 107] on button "Close Modal" at bounding box center [517, 107] width 20 height 20
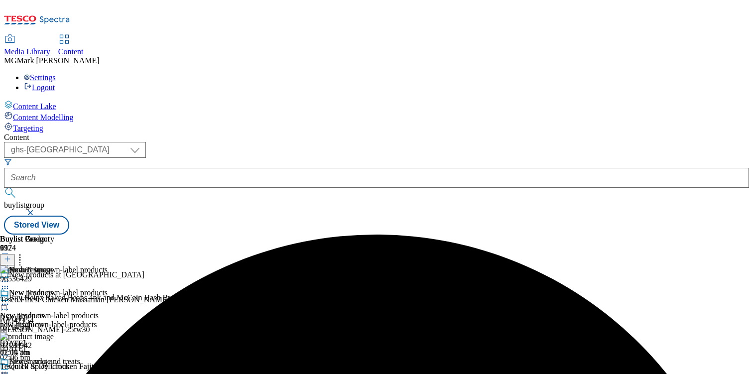
click at [25, 253] on icon at bounding box center [20, 258] width 10 height 10
click at [576, 235] on div "Buylist Category 9 Frozen range New products New products new-products 24 Jul 2…" at bounding box center [376, 235] width 745 height 0
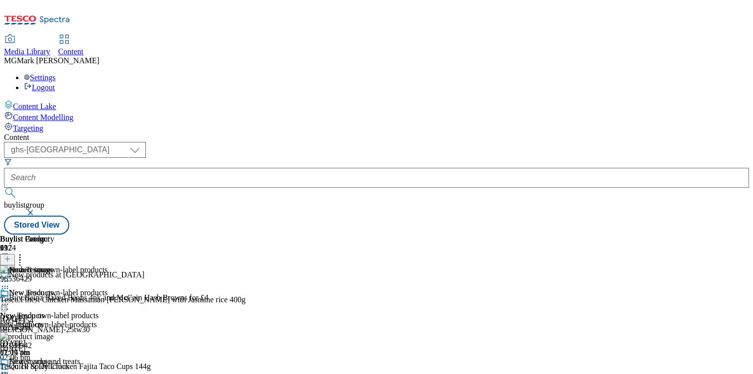
click at [10, 299] on icon at bounding box center [5, 304] width 10 height 10
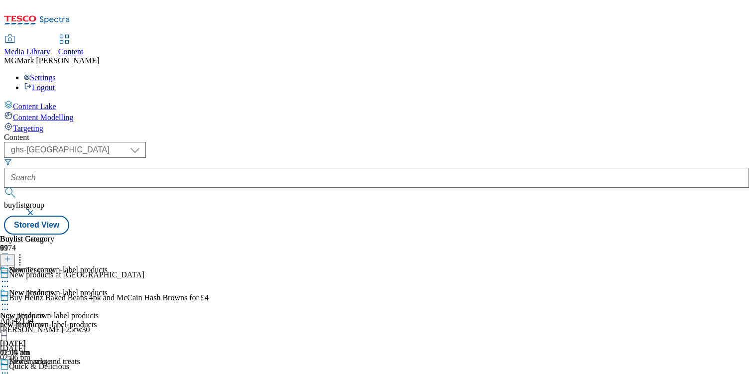
scroll to position [605, 0]
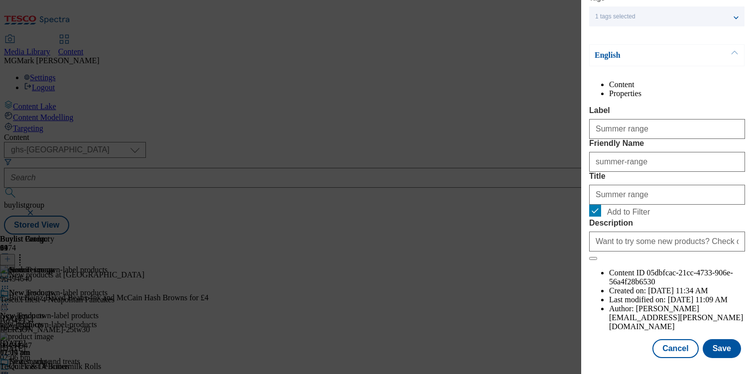
scroll to position [116, 0]
click at [674, 354] on button "Cancel" at bounding box center [676, 348] width 46 height 19
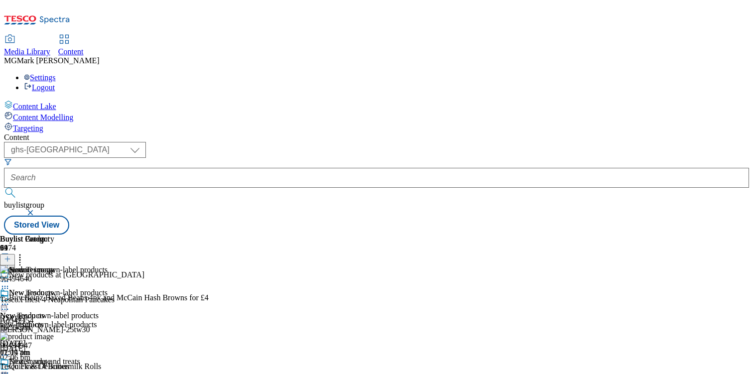
scroll to position [72, 0]
click at [10, 276] on icon at bounding box center [5, 281] width 10 height 10
click at [83, 368] on span "Open Preview Url" at bounding box center [57, 371] width 52 height 7
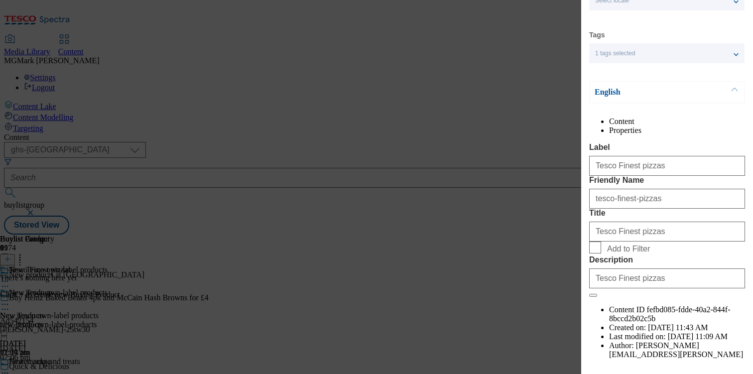
scroll to position [116, 0]
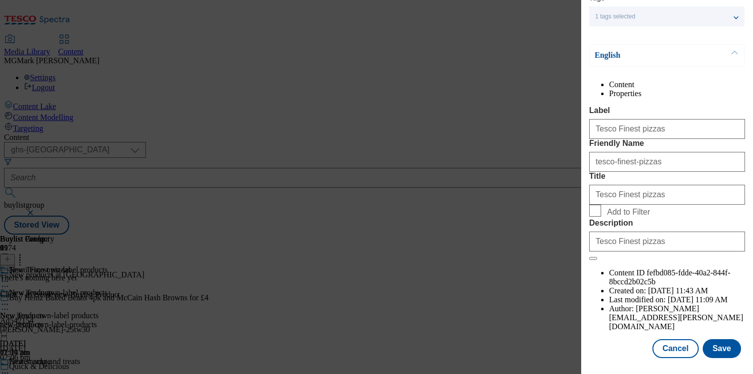
click at [623, 261] on form "Label Tesco Finest pizzas Friendly Name tesco-finest-pizzas Title Tesco Finest …" at bounding box center [667, 183] width 156 height 154
click at [623, 217] on span "Add to Filter" at bounding box center [628, 212] width 43 height 9
click at [601, 217] on input "Add to Filter" at bounding box center [595, 211] width 12 height 12
checkbox input "true"
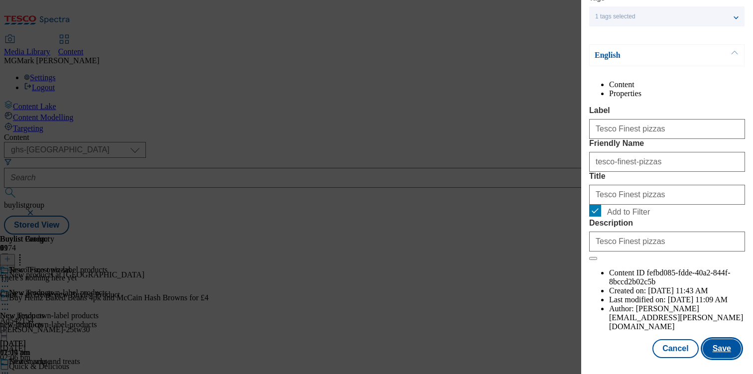
click at [726, 347] on button "Save" at bounding box center [722, 348] width 38 height 19
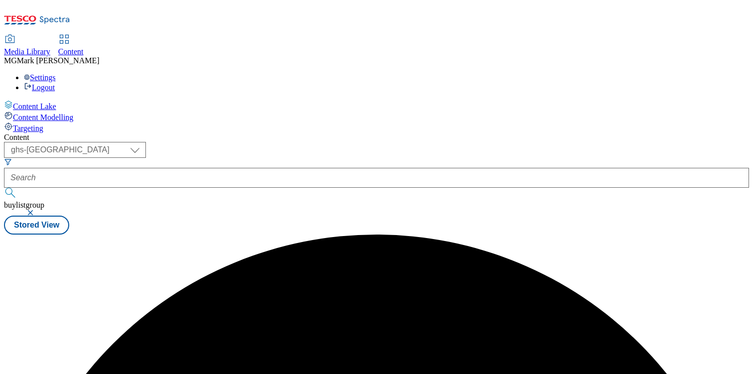
scroll to position [0, 0]
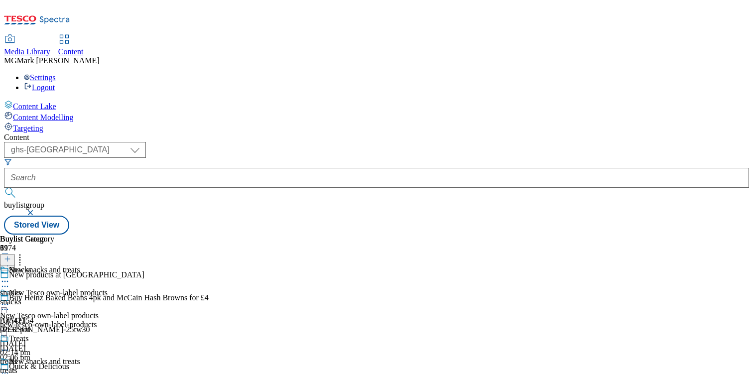
scroll to position [91, 0]
click at [108, 288] on div "New Tesco own-label products New Tesco own-label products new-tesco-own-label-p…" at bounding box center [54, 322] width 108 height 69
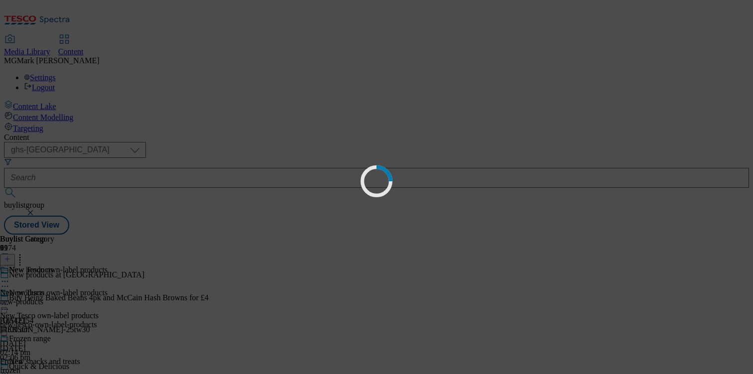
scroll to position [0, 0]
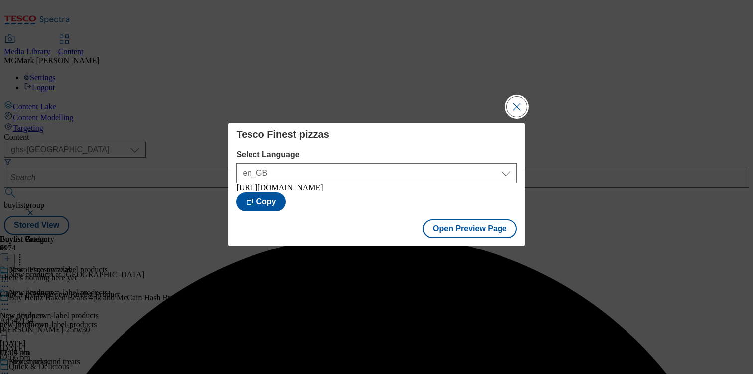
click at [518, 104] on button "Close Modal" at bounding box center [517, 107] width 20 height 20
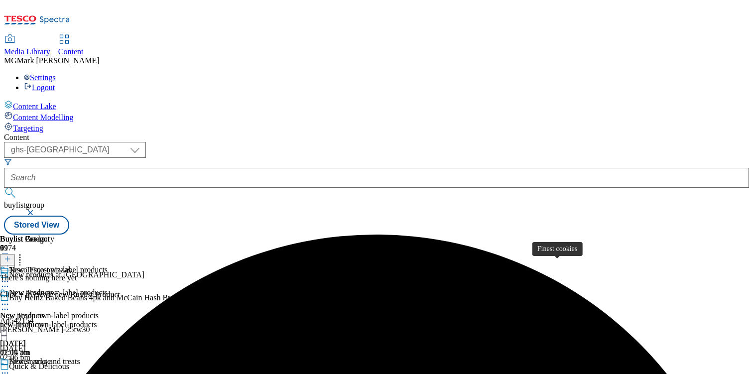
scroll to position [271, 0]
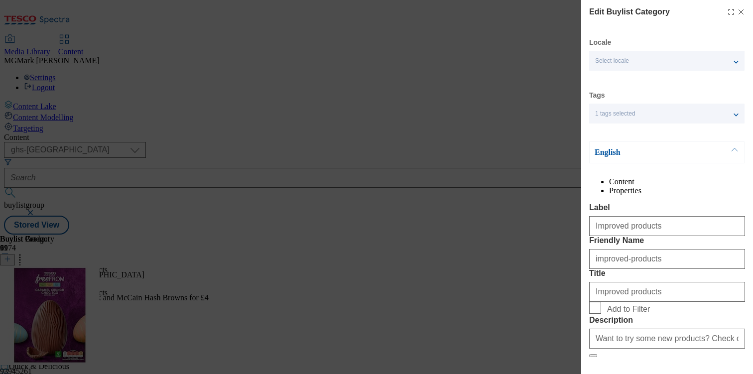
scroll to position [116, 0]
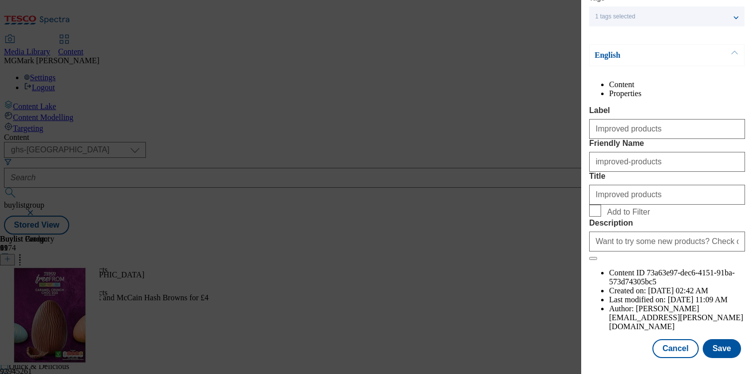
click at [624, 217] on span "Add to Filter" at bounding box center [628, 212] width 43 height 9
click at [601, 217] on input "Add to Filter" at bounding box center [595, 211] width 12 height 12
checkbox input "true"
click at [727, 352] on button "Save" at bounding box center [722, 348] width 38 height 19
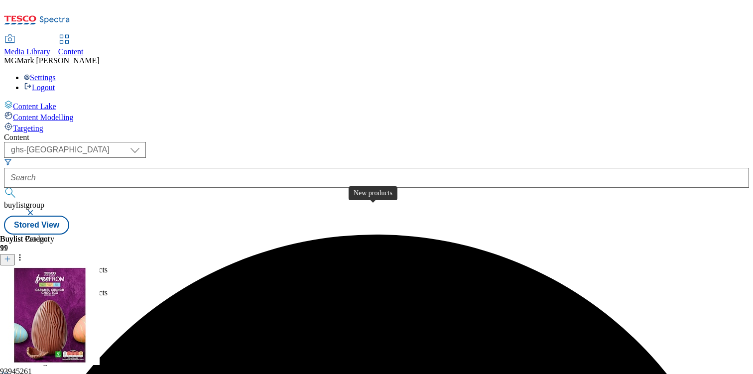
click at [44, 311] on span "New products" at bounding box center [22, 315] width 44 height 9
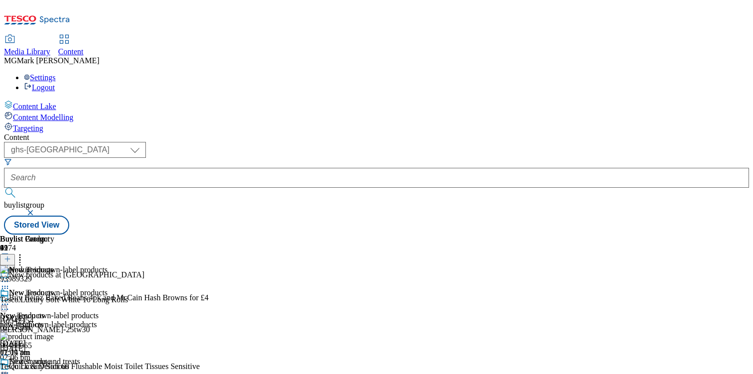
click at [10, 299] on icon at bounding box center [5, 304] width 10 height 10
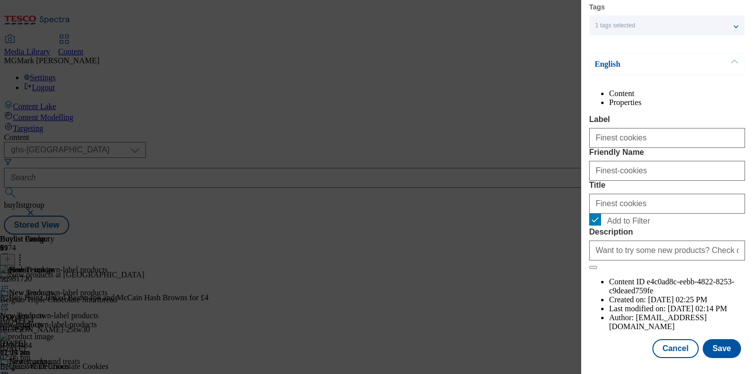
scroll to position [116, 0]
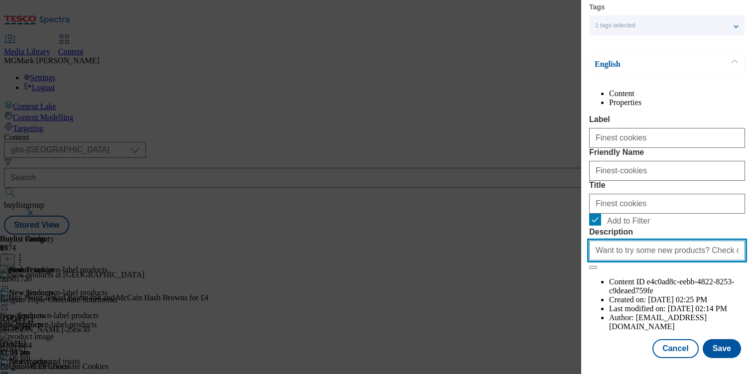
click at [694, 261] on input "Want to try some new products? Check out our latest Tesco own-brand products an…" at bounding box center [667, 251] width 156 height 20
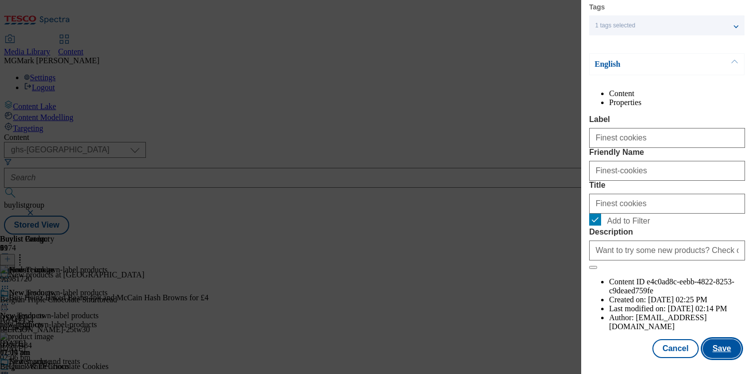
click at [720, 342] on button "Save" at bounding box center [722, 348] width 38 height 19
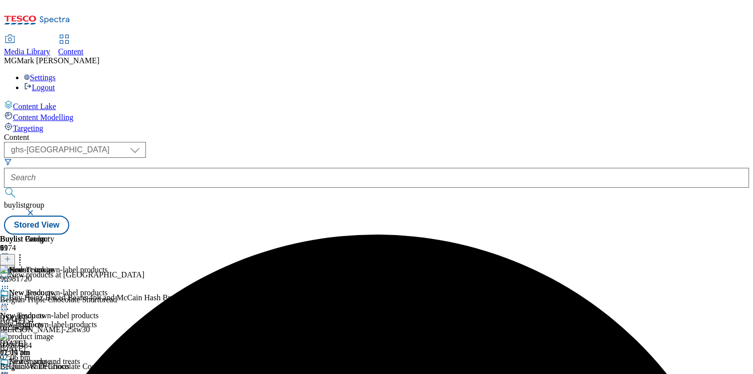
click at [3, 304] on circle at bounding box center [2, 304] width 1 height 1
click at [46, 319] on button "Edit" at bounding box center [33, 324] width 26 height 11
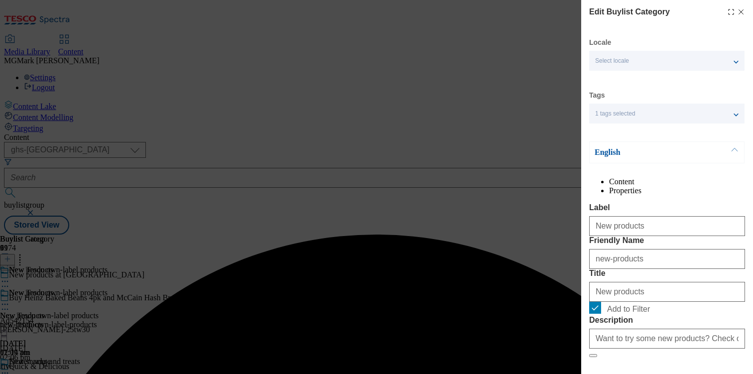
scroll to position [116, 0]
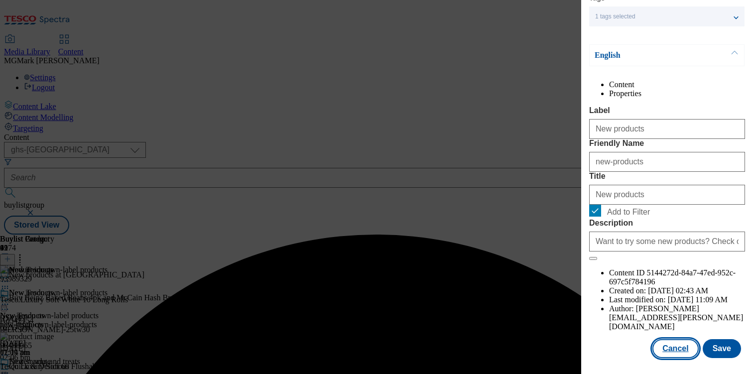
click at [681, 355] on button "Cancel" at bounding box center [676, 348] width 46 height 19
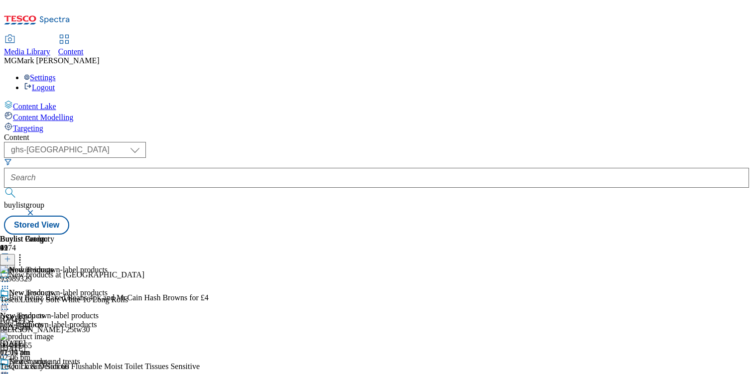
scroll to position [201, 0]
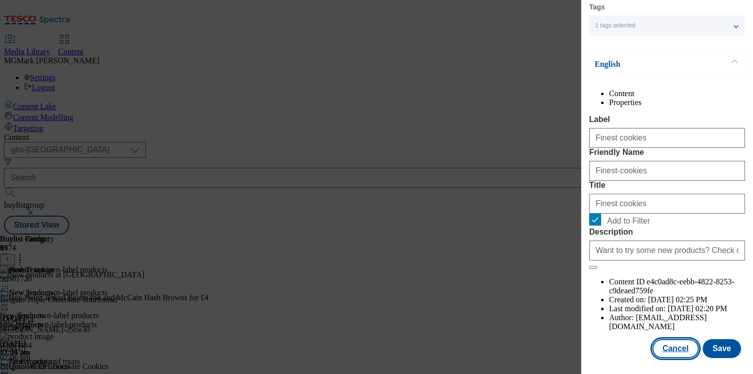
click at [679, 349] on button "Cancel" at bounding box center [676, 348] width 46 height 19
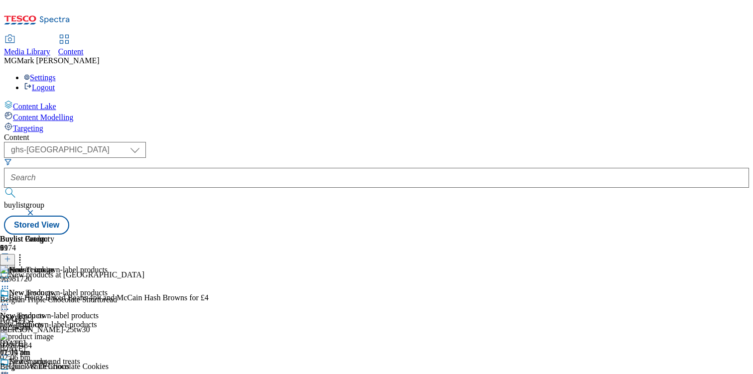
scroll to position [261, 0]
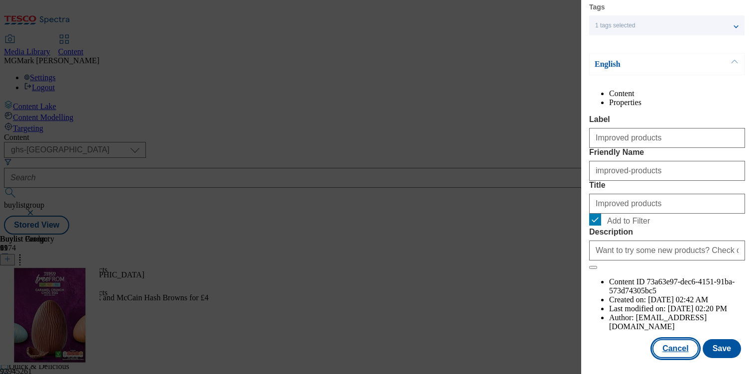
click at [687, 355] on button "Cancel" at bounding box center [676, 348] width 46 height 19
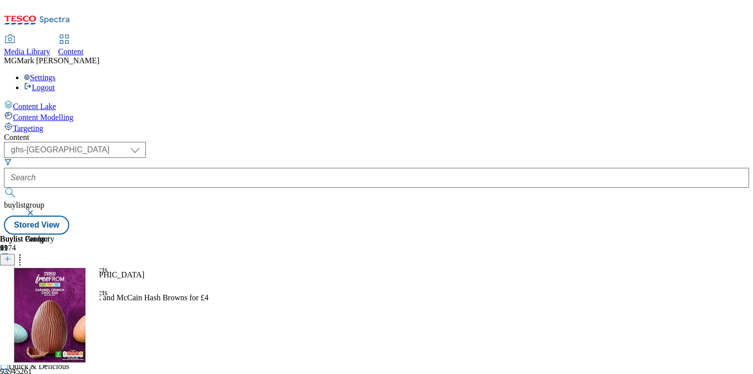
scroll to position [72, 0]
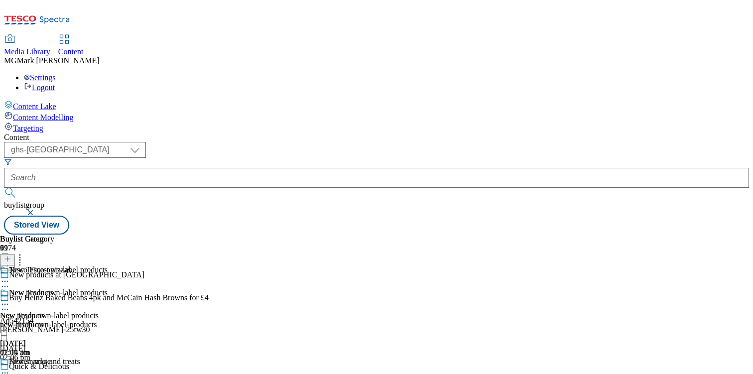
scroll to position [605, 0]
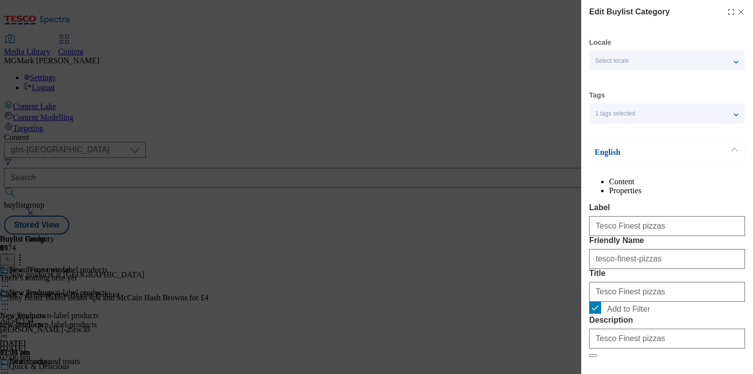
scroll to position [116, 0]
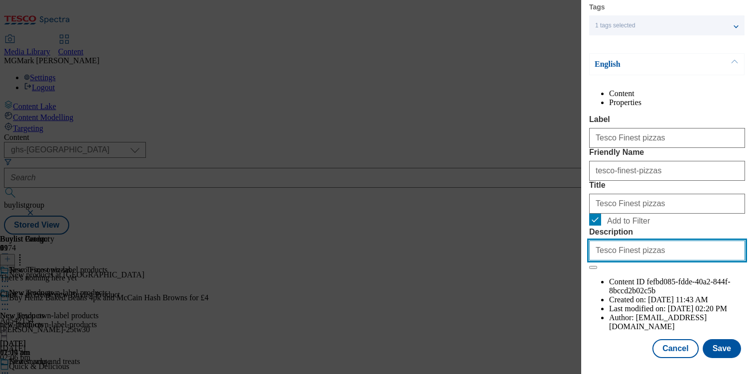
click at [673, 261] on input "Tesco Finest pizzas" at bounding box center [667, 251] width 156 height 20
paste input "Want to try some new products? Check out our latest Tesco own-brand products an…"
click at [675, 261] on input "Tesco Finest Want to try some new products? Check out our latest Tesco own-bran…" at bounding box center [667, 251] width 156 height 20
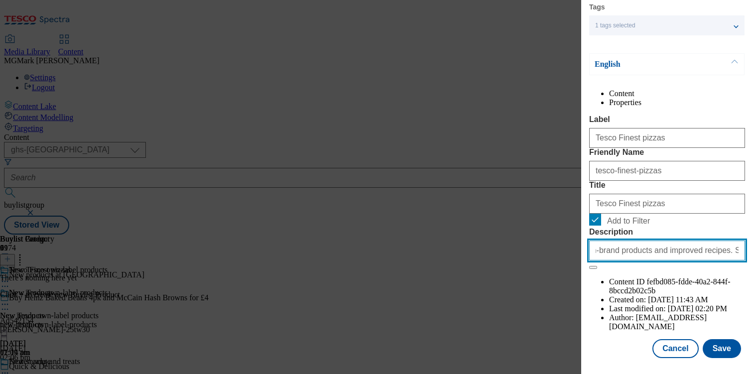
click at [675, 261] on input "Tesco Finest Want to try some new products? Check out our latest Tesco own-bran…" at bounding box center [667, 251] width 156 height 20
paste input "Modal"
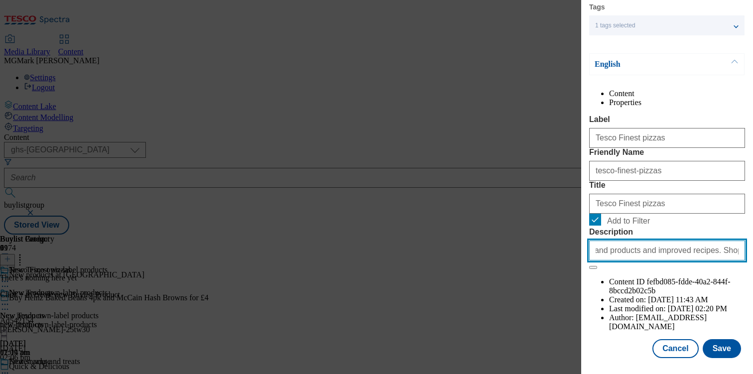
drag, startPoint x: 687, startPoint y: 314, endPoint x: 517, endPoint y: 315, distance: 169.9
click at [517, 315] on div "Edit Buylist Category Locale Select locale English Welsh Tags 1 tags selected f…" at bounding box center [376, 187] width 753 height 374
drag, startPoint x: 646, startPoint y: 311, endPoint x: 524, endPoint y: 309, distance: 121.6
click at [524, 309] on div "Edit Buylist Category Locale Select locale English Welsh Tags 1 tags selected f…" at bounding box center [376, 187] width 753 height 374
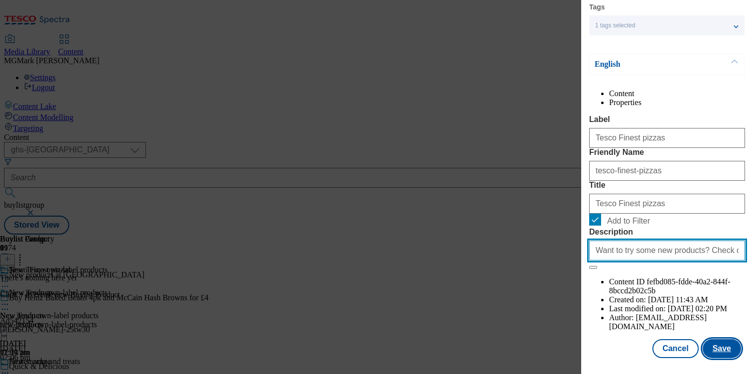
type input "Want to try some new products? Check out our latest Tesco own-brand products an…"
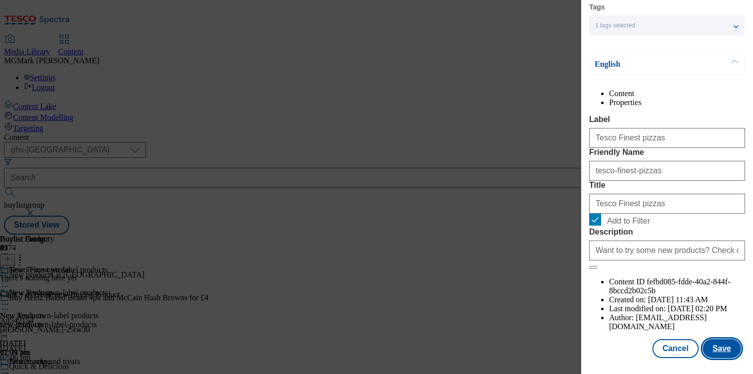
click at [727, 349] on button "Save" at bounding box center [722, 348] width 38 height 19
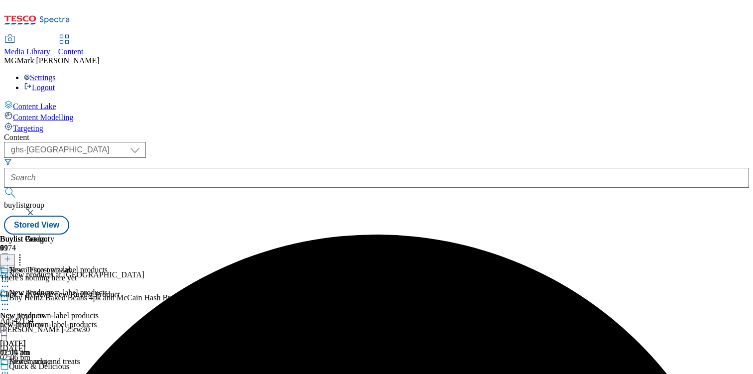
click at [10, 299] on icon at bounding box center [5, 304] width 10 height 10
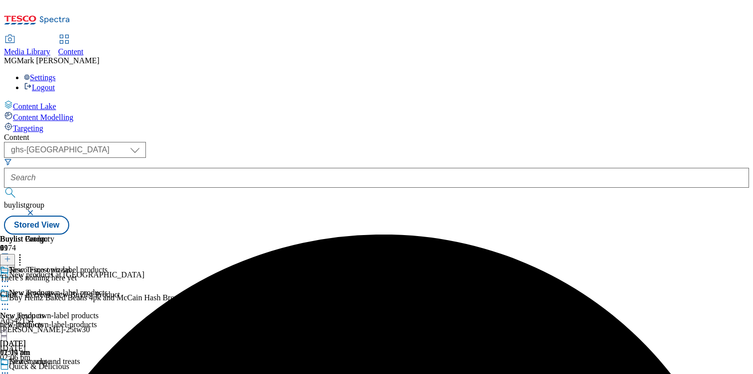
click at [10, 299] on icon at bounding box center [5, 304] width 10 height 10
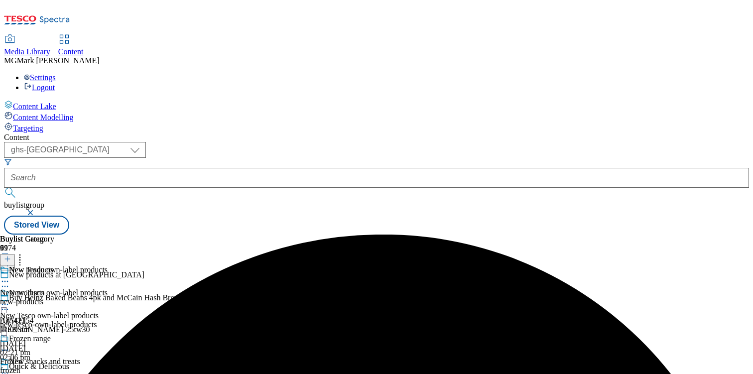
click at [10, 299] on icon at bounding box center [5, 304] width 10 height 10
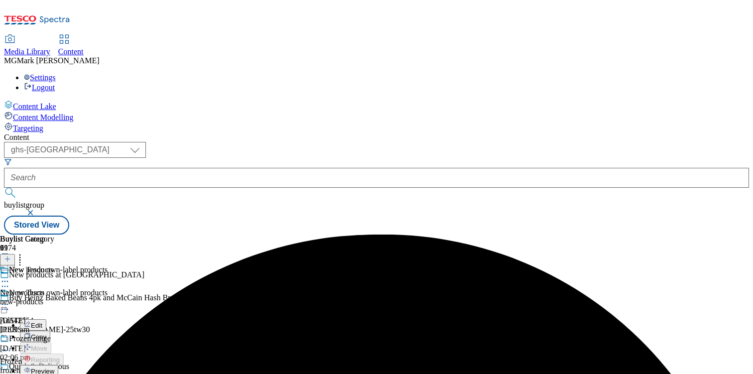
click at [54, 368] on span "Preview" at bounding box center [42, 371] width 23 height 7
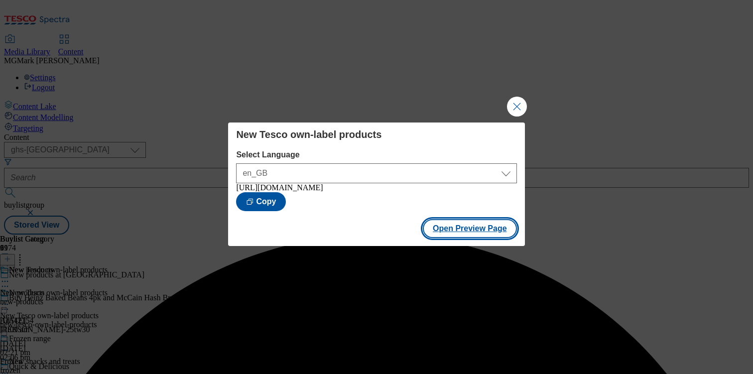
click at [481, 232] on button "Open Preview Page" at bounding box center [470, 228] width 94 height 19
click at [490, 235] on button "Open Preview Page" at bounding box center [470, 228] width 94 height 19
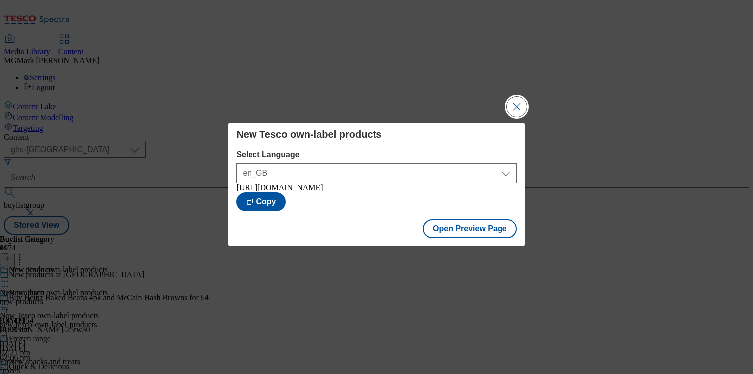
click at [521, 109] on button "Close Modal" at bounding box center [517, 107] width 20 height 20
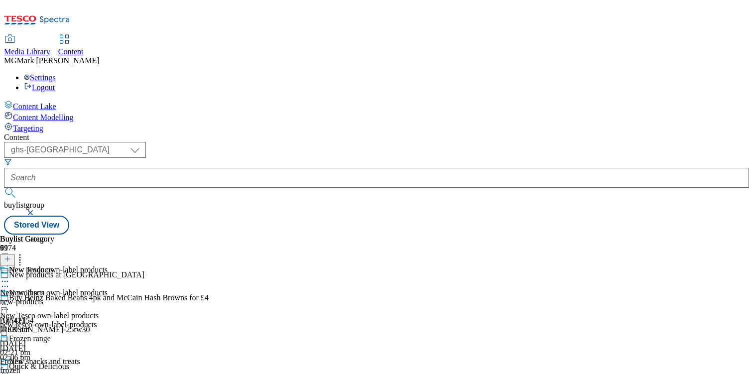
scroll to position [586, 0]
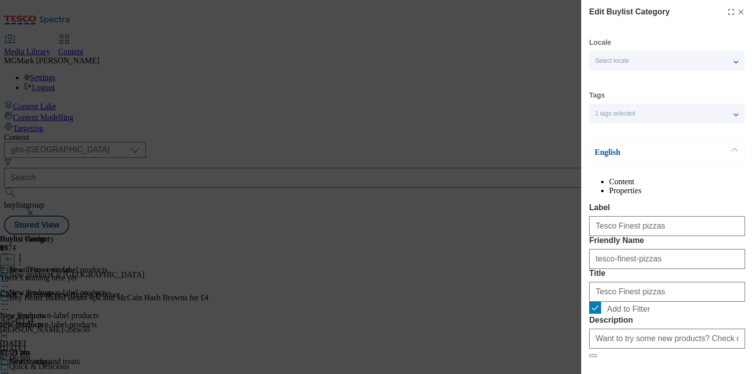
scroll to position [116, 0]
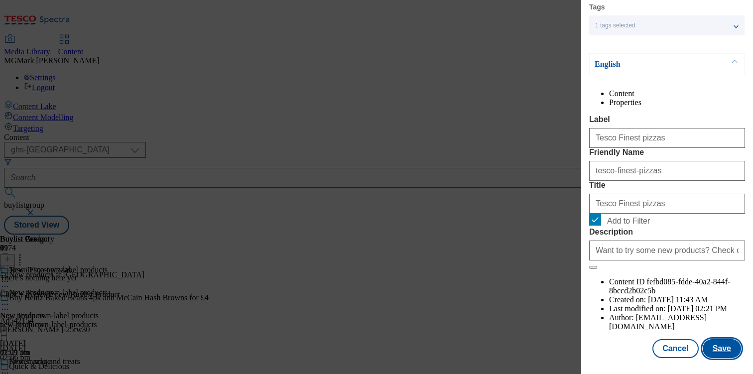
click at [717, 352] on button "Save" at bounding box center [722, 348] width 38 height 19
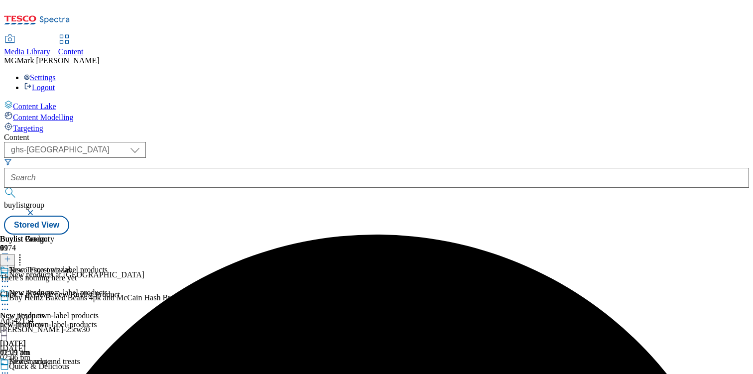
scroll to position [45, 0]
click at [10, 276] on icon at bounding box center [5, 281] width 10 height 10
click at [54, 345] on span "Preview" at bounding box center [42, 348] width 23 height 7
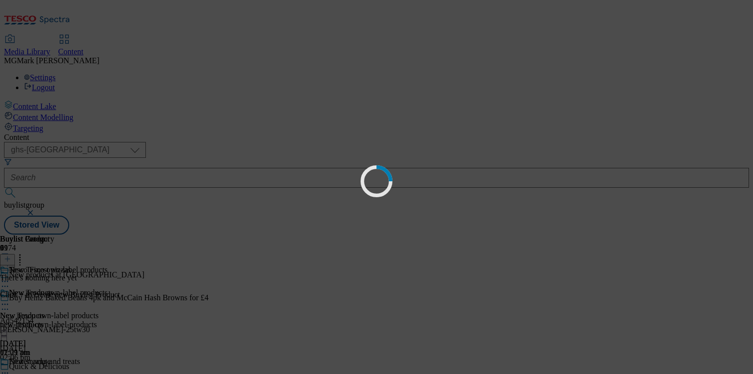
scroll to position [0, 0]
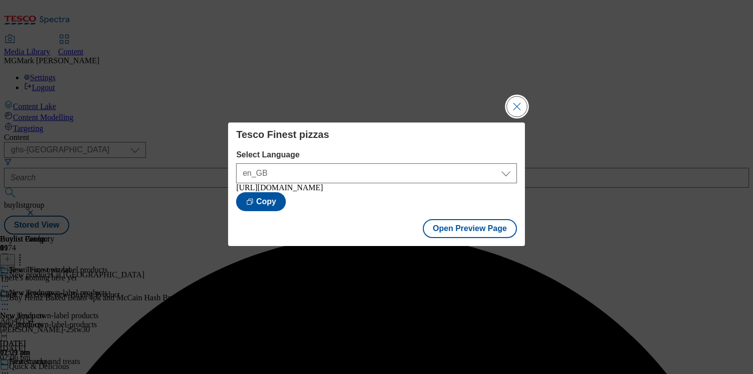
click at [515, 104] on button "Close Modal" at bounding box center [517, 107] width 20 height 20
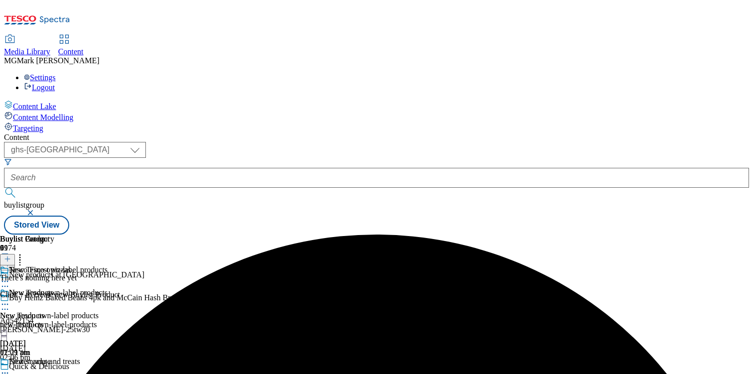
scroll to position [379, 0]
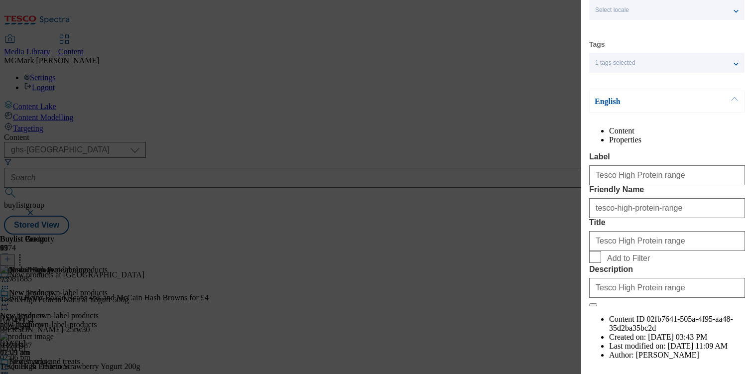
scroll to position [116, 0]
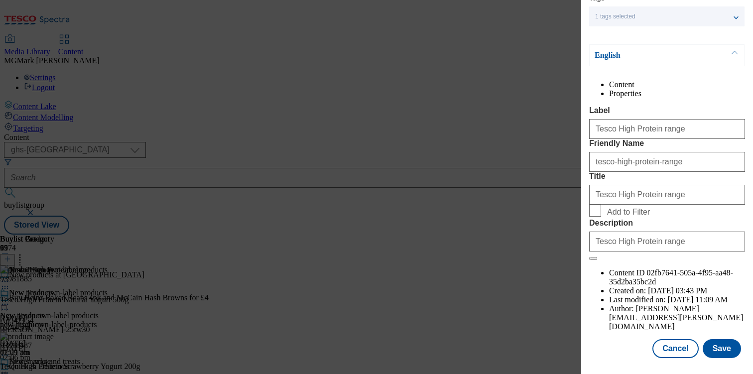
click at [629, 217] on span "Add to Filter" at bounding box center [628, 212] width 43 height 9
click at [601, 217] on input "Add to Filter" at bounding box center [595, 211] width 12 height 12
checkbox input "true"
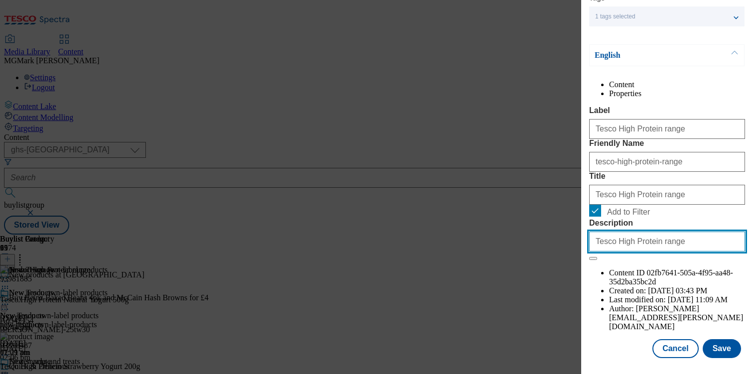
click at [670, 252] on input "Tesco High Protein range" at bounding box center [667, 242] width 156 height 20
click at [668, 252] on input "Tesco High Protein range" at bounding box center [667, 242] width 156 height 20
paste input "Want to try some new products? Check out our latest Tesco own-brand products an…"
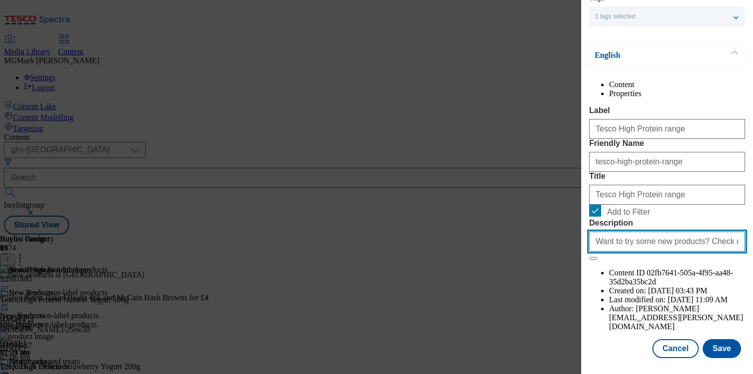
scroll to position [0, 238]
type input "Want to try some new products? Check out our latest Tesco own-brand products an…"
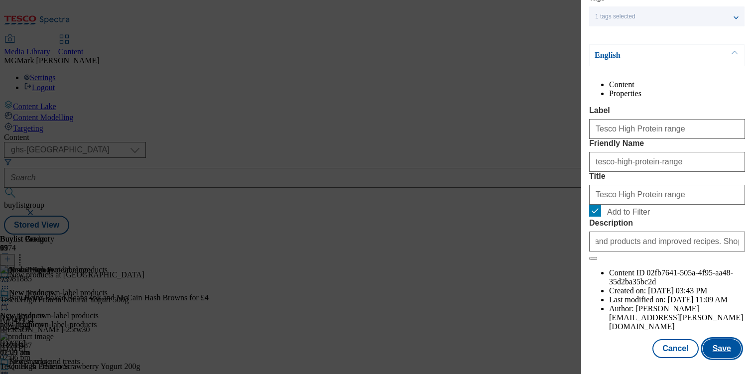
scroll to position [0, 0]
click at [717, 348] on button "Save" at bounding box center [722, 348] width 38 height 19
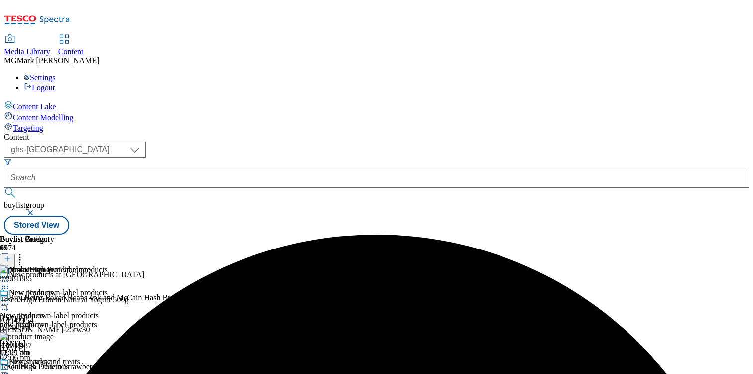
click at [10, 276] on icon at bounding box center [5, 281] width 10 height 10
click at [90, 342] on li "Preview" at bounding box center [55, 347] width 70 height 11
click at [90, 265] on div "Tesco High Protein range" at bounding box center [45, 276] width 90 height 23
click at [10, 276] on icon at bounding box center [5, 281] width 10 height 10
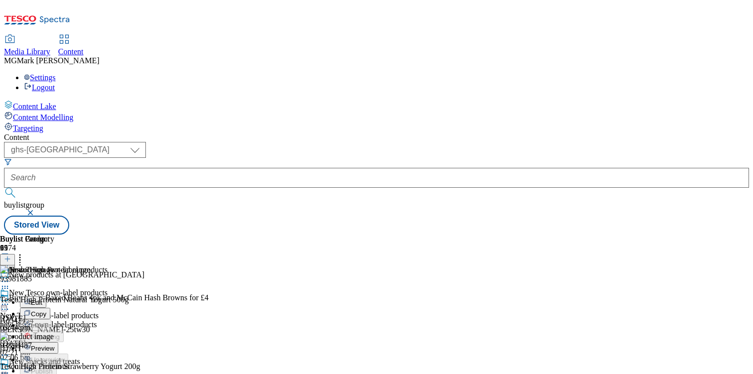
click at [54, 345] on span "Preview" at bounding box center [42, 348] width 23 height 7
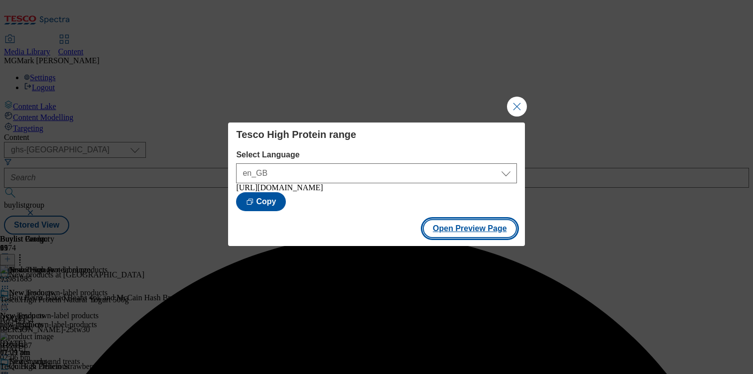
click at [494, 237] on button "Open Preview Page" at bounding box center [470, 228] width 94 height 19
click at [516, 107] on button "Close Modal" at bounding box center [517, 107] width 20 height 20
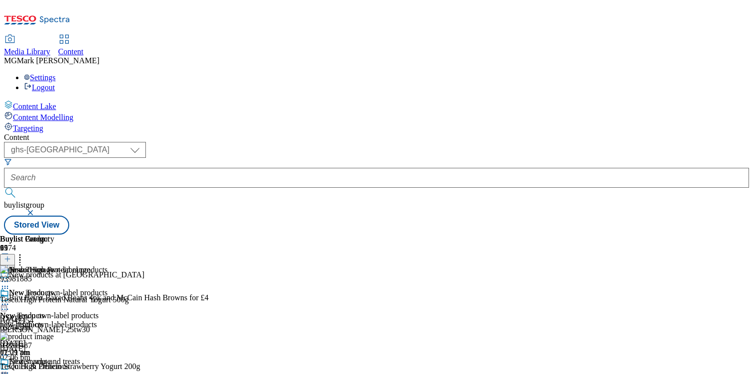
scroll to position [562, 0]
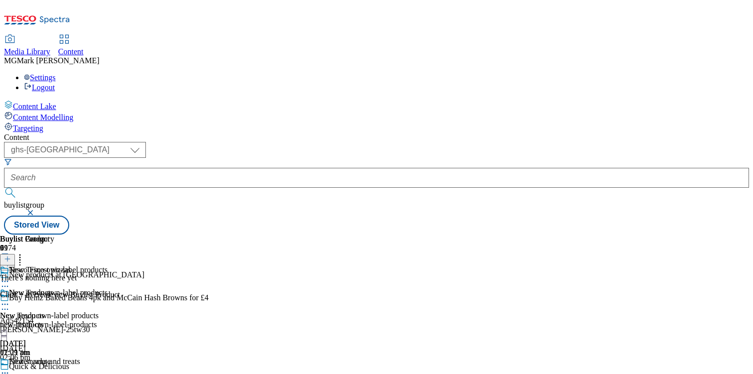
click at [120, 273] on div "There's nothing here yet Click + to create new Buylist Product" at bounding box center [60, 286] width 120 height 26
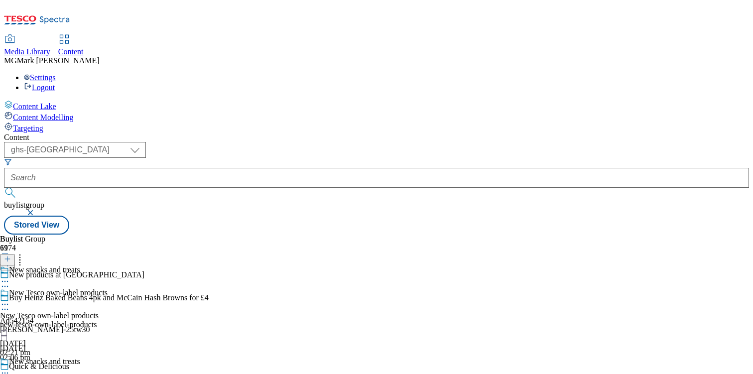
scroll to position [81, 0]
click at [108, 320] on div "new-tesco-own-label-products" at bounding box center [54, 324] width 108 height 9
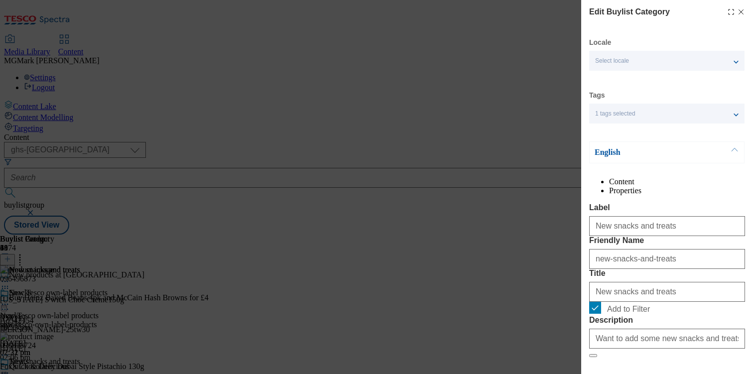
scroll to position [116, 0]
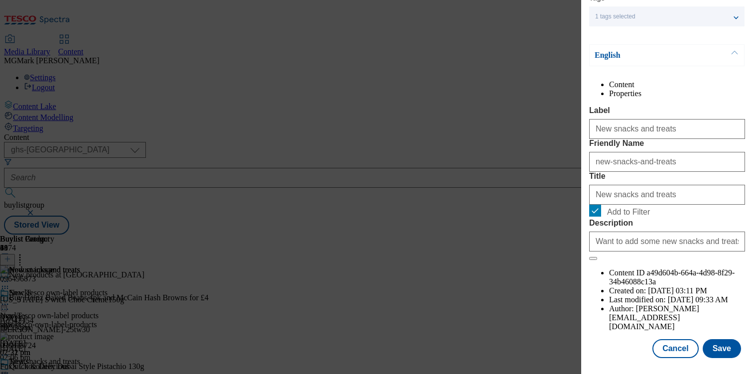
click at [602, 219] on label "Add to Filter" at bounding box center [667, 212] width 156 height 14
click at [601, 217] on input "Add to Filter" at bounding box center [595, 211] width 12 height 12
checkbox input "false"
click at [727, 348] on button "Save" at bounding box center [722, 348] width 38 height 19
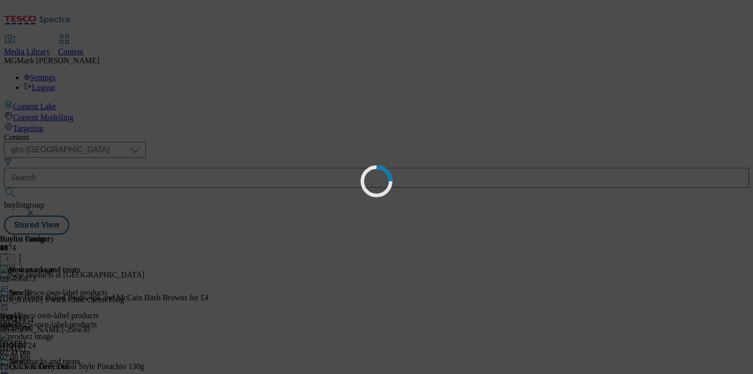
scroll to position [0, 0]
